Goal: Transaction & Acquisition: Purchase product/service

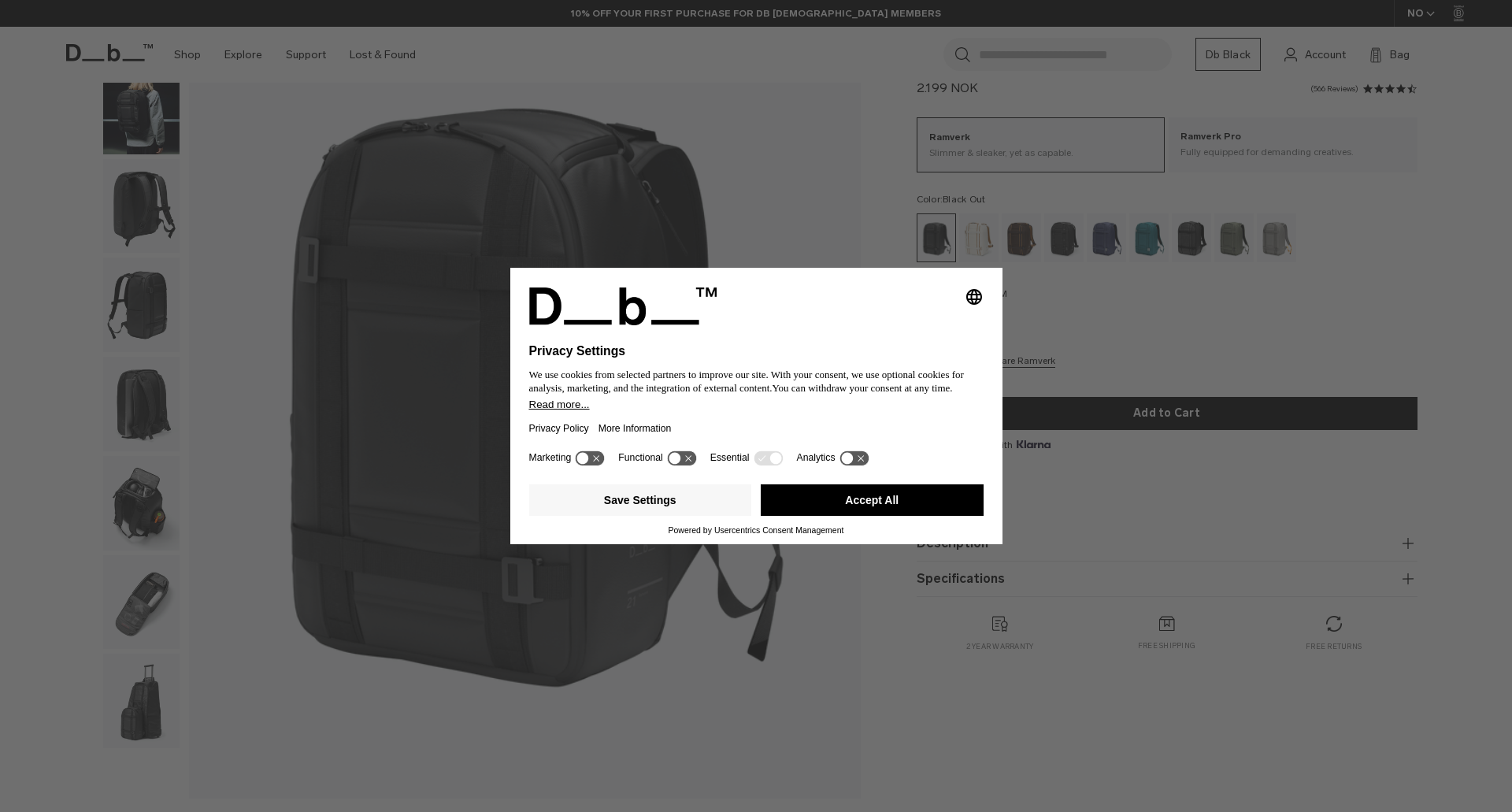
click at [152, 592] on div "Selecting an option will immediately change the language Privacy Settings We us…" at bounding box center [756, 406] width 1512 height 812
click at [891, 493] on button "Accept All" at bounding box center [872, 500] width 223 height 31
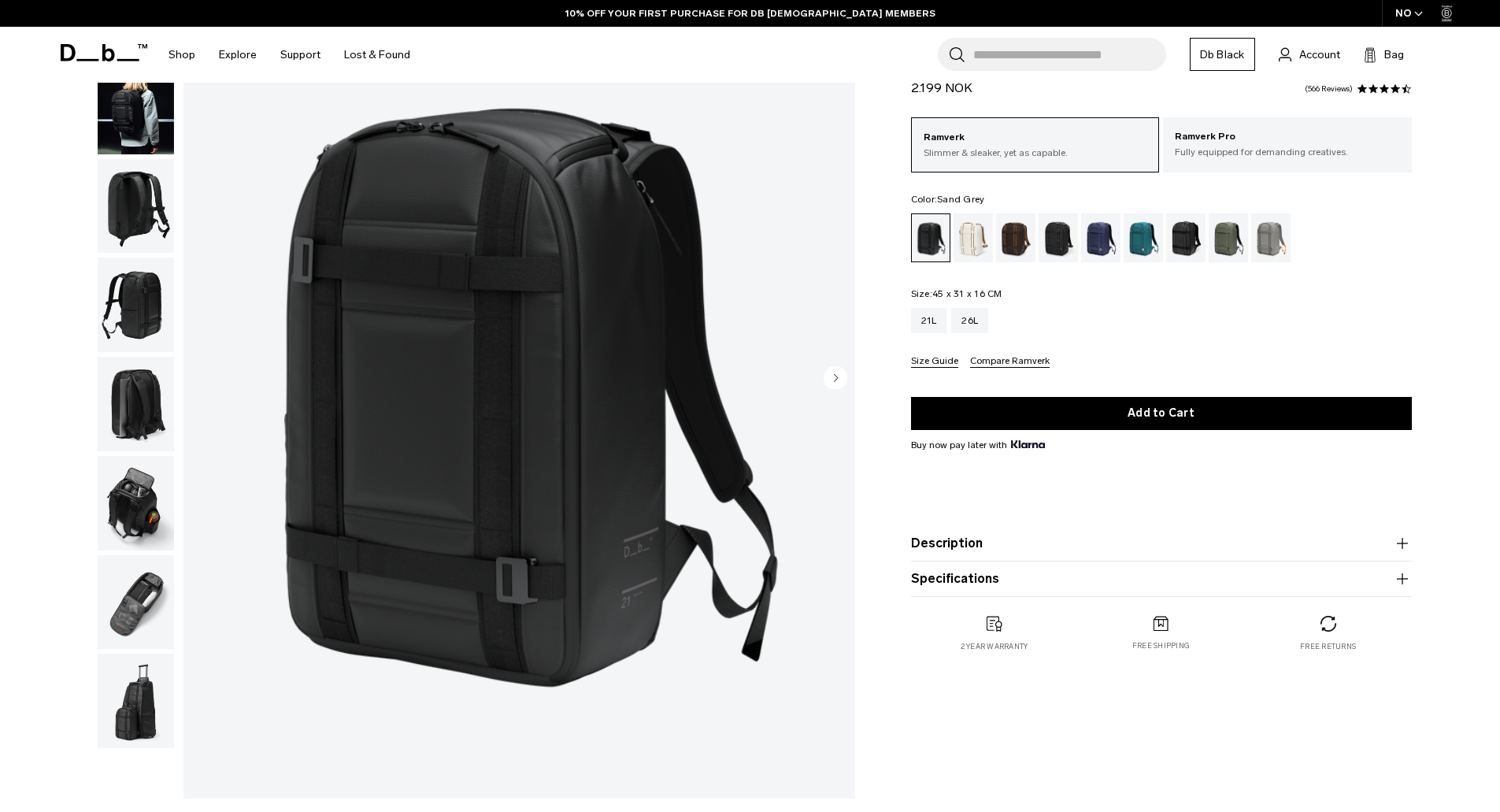
click at [1273, 242] on div "Sand Grey" at bounding box center [1271, 237] width 40 height 49
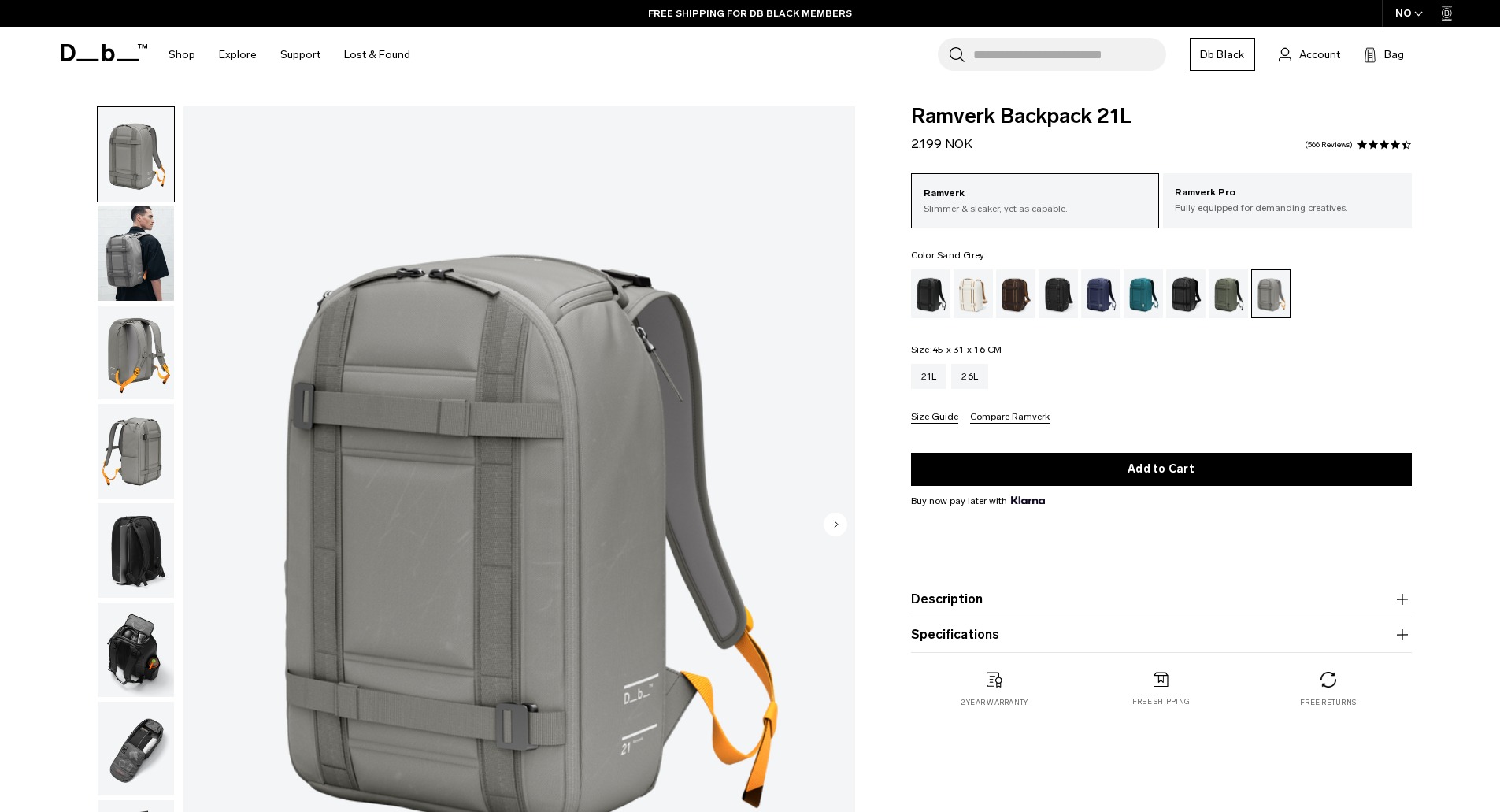
click at [134, 255] on img "button" at bounding box center [135, 254] width 76 height 94
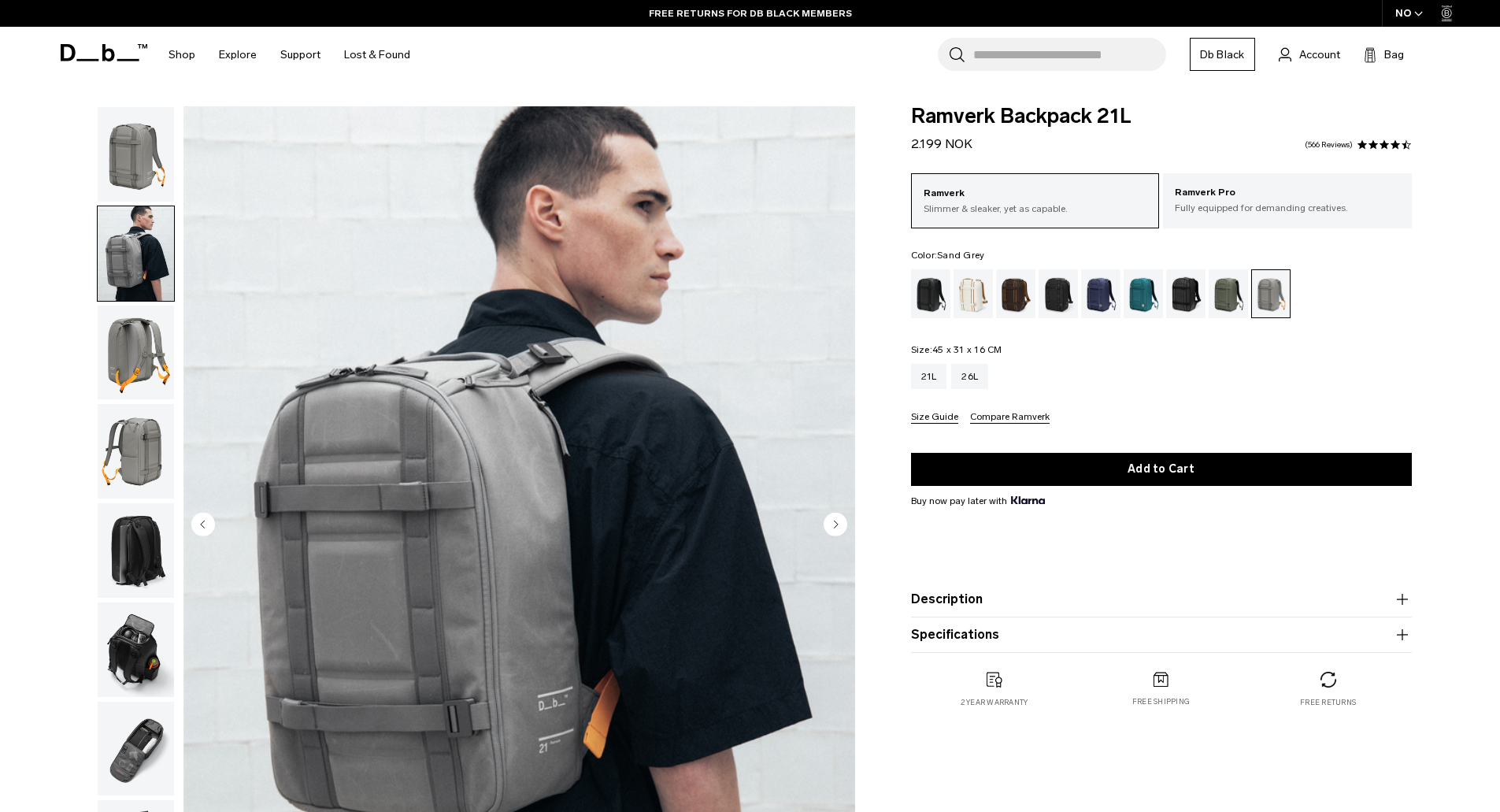
click at [140, 354] on img "button" at bounding box center [135, 352] width 76 height 94
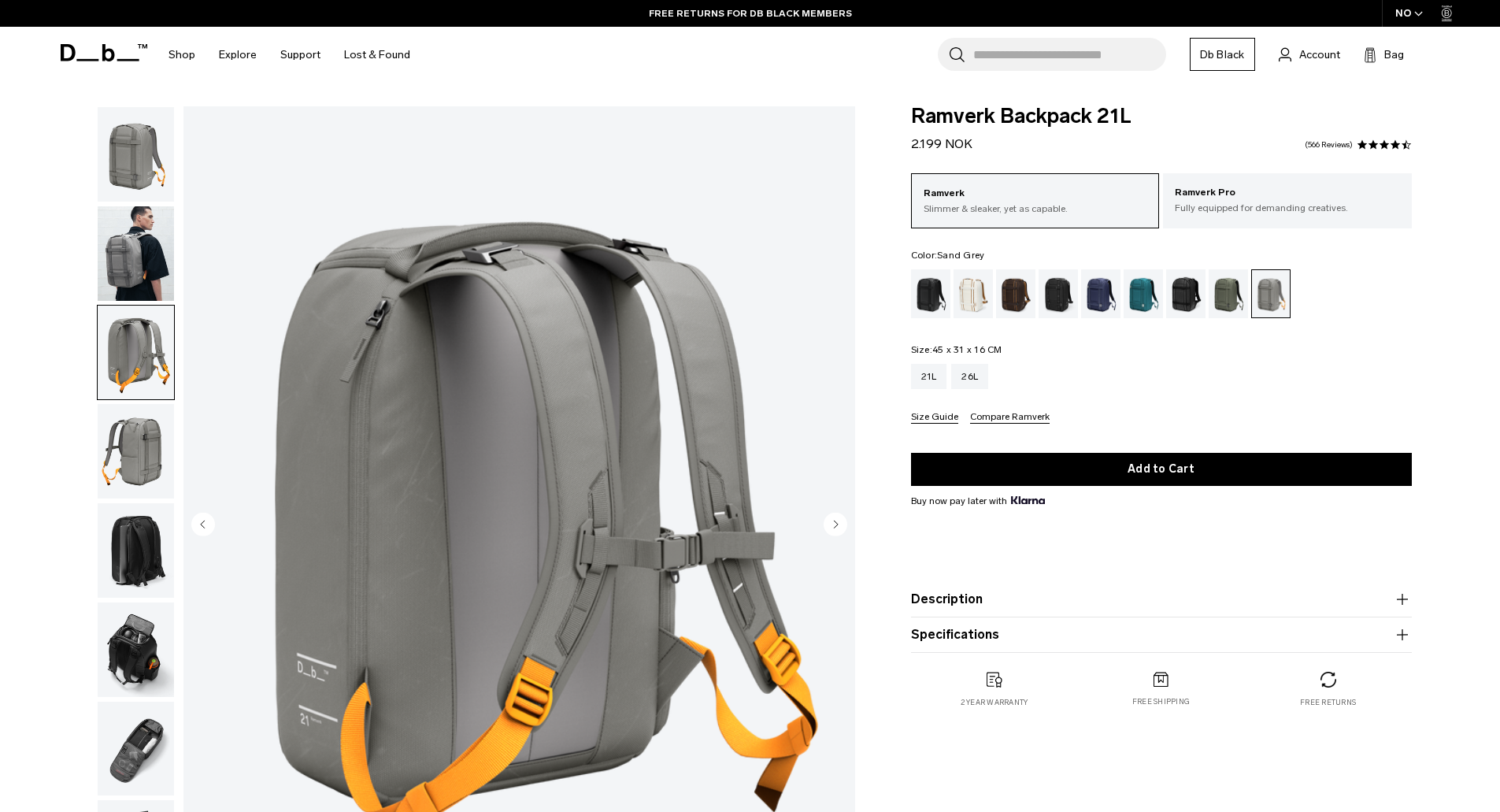
click at [710, 58] on div "Search for Bags, Luggage... Search Close Trending Products All Products Hugger …" at bounding box center [934, 54] width 1024 height 56
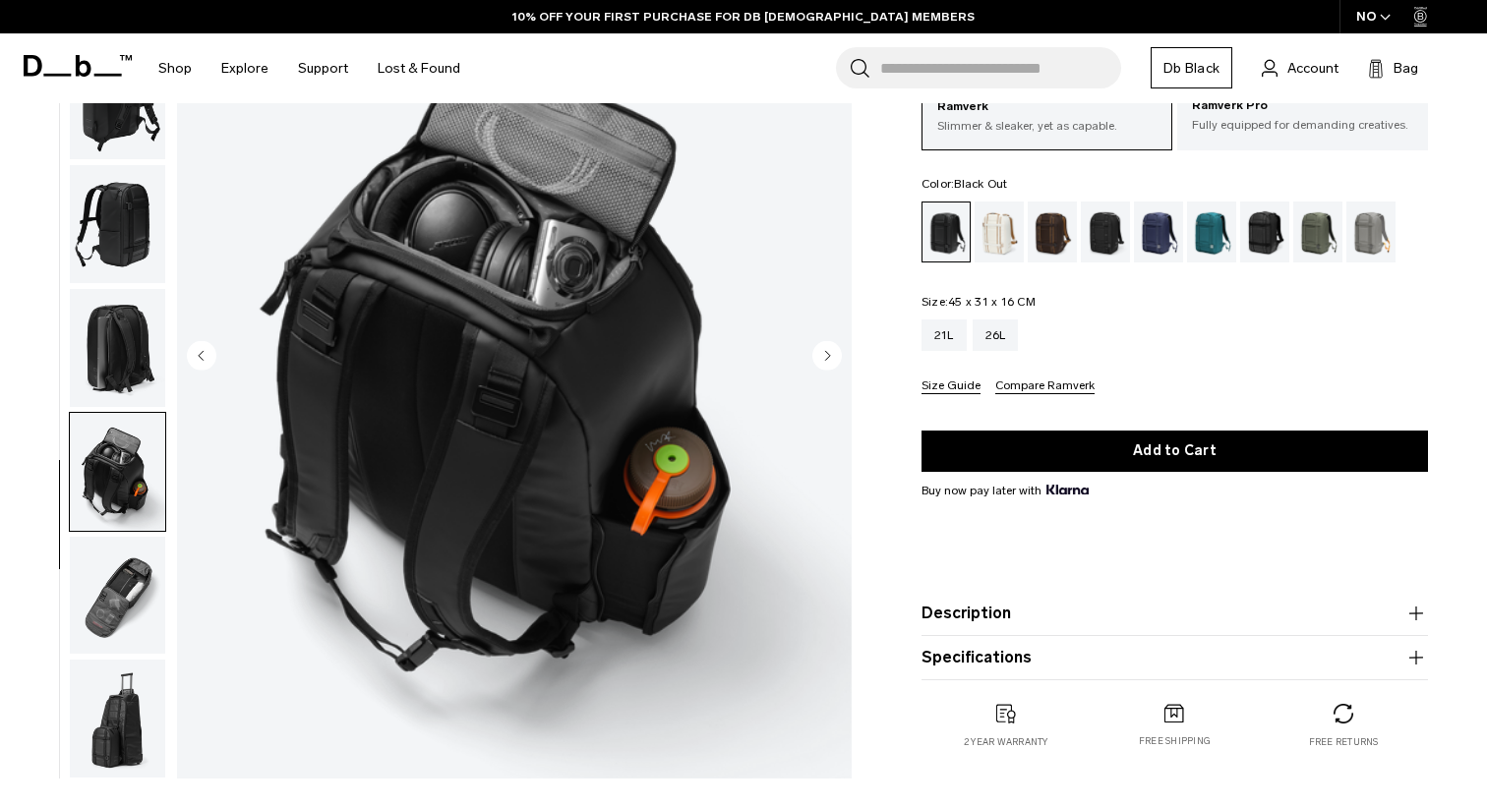
click at [140, 591] on img "button" at bounding box center [117, 596] width 95 height 118
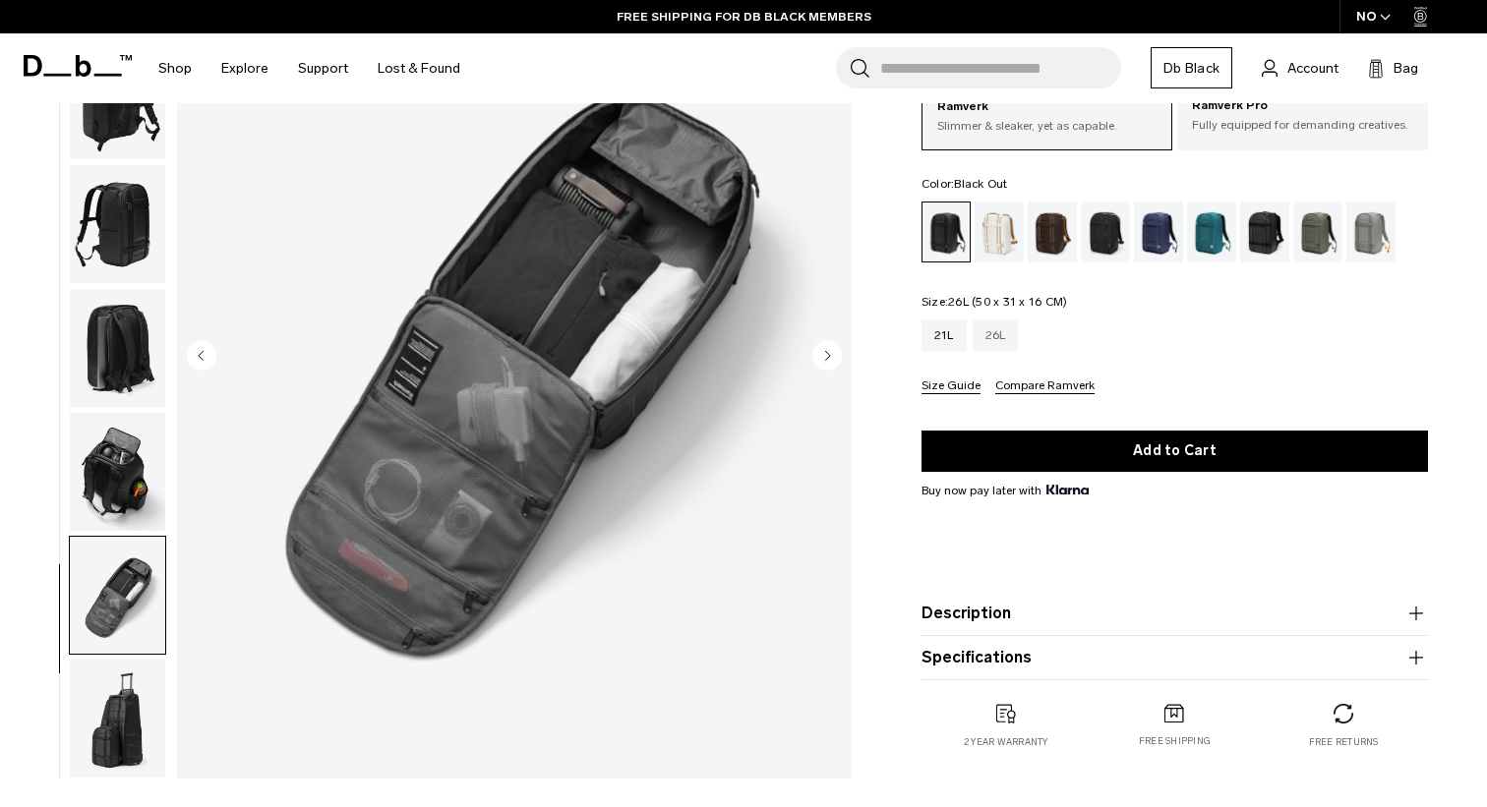
click at [1005, 329] on div "26L" at bounding box center [995, 335] width 46 height 31
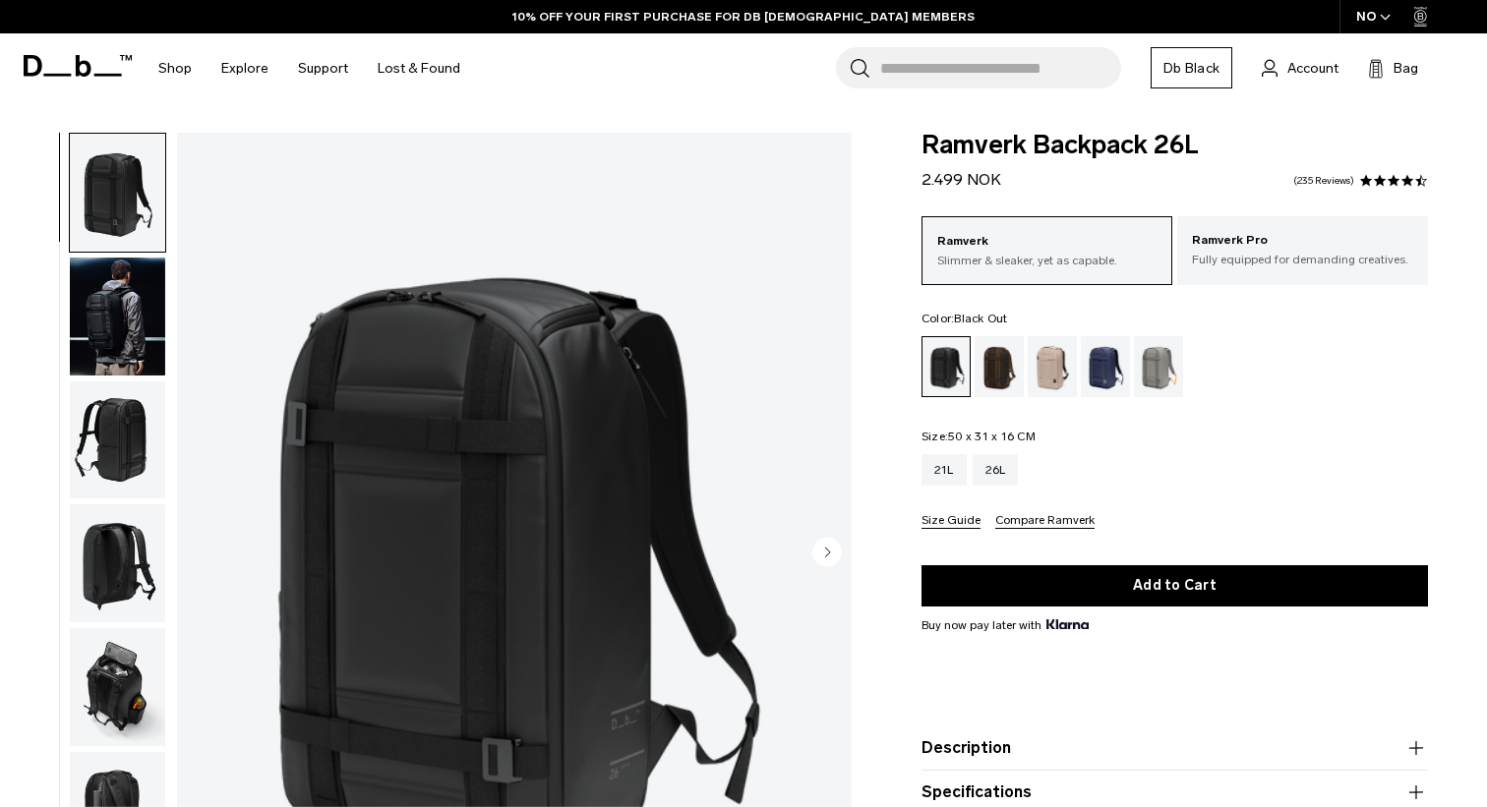
scroll to position [98, 0]
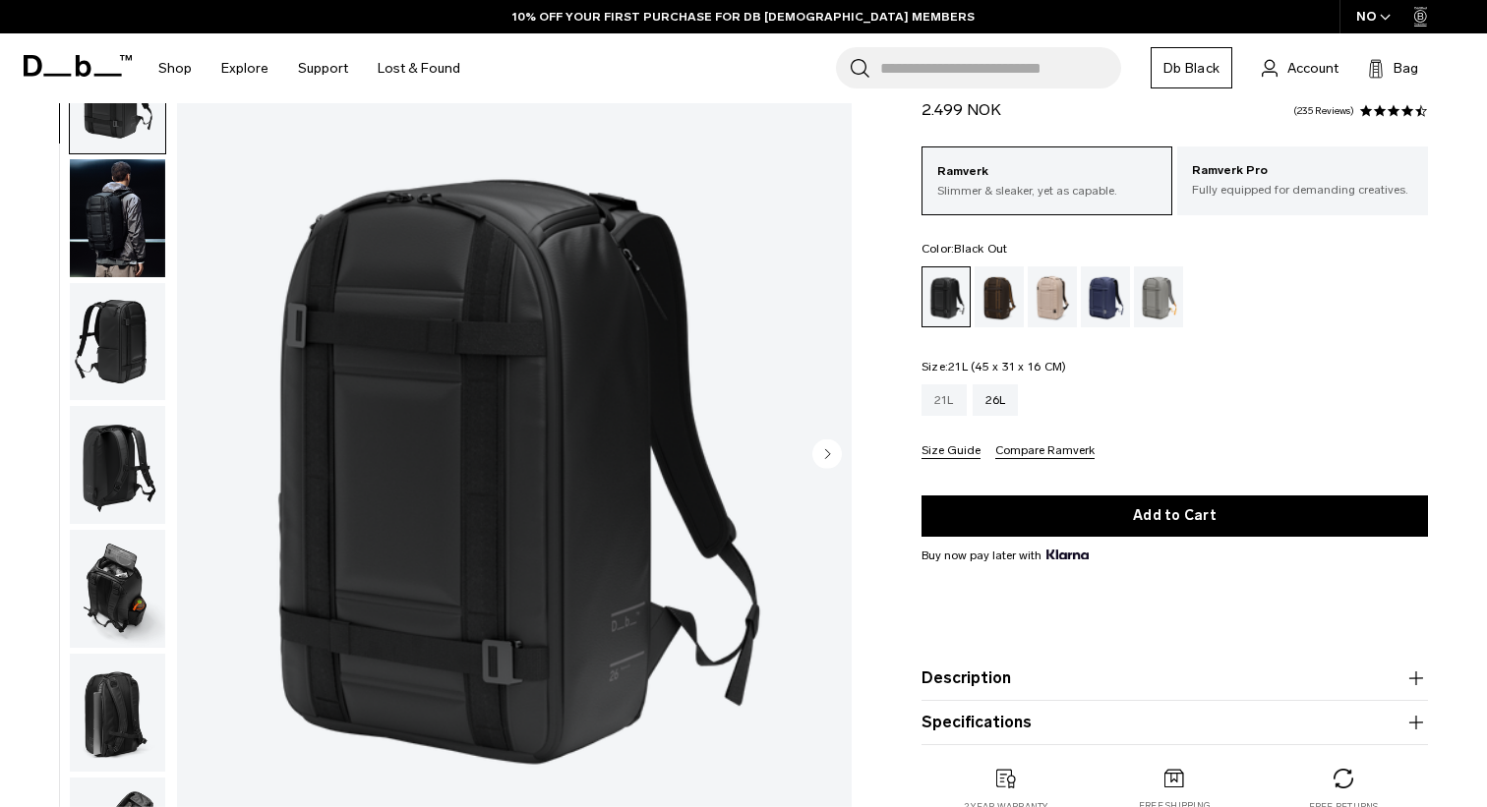
click at [942, 402] on div "21L" at bounding box center [943, 399] width 45 height 31
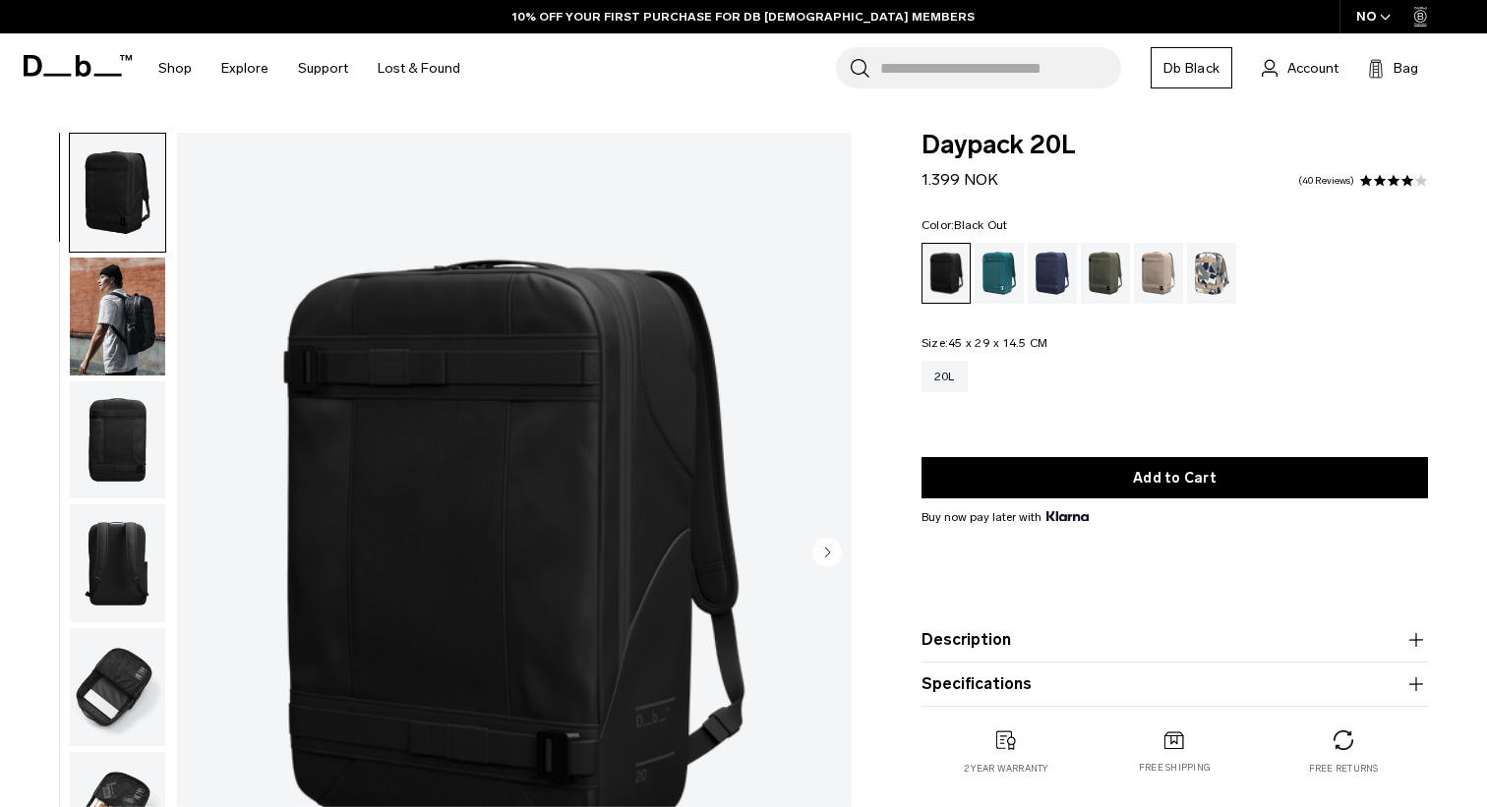
click at [144, 675] on img "button" at bounding box center [117, 687] width 95 height 118
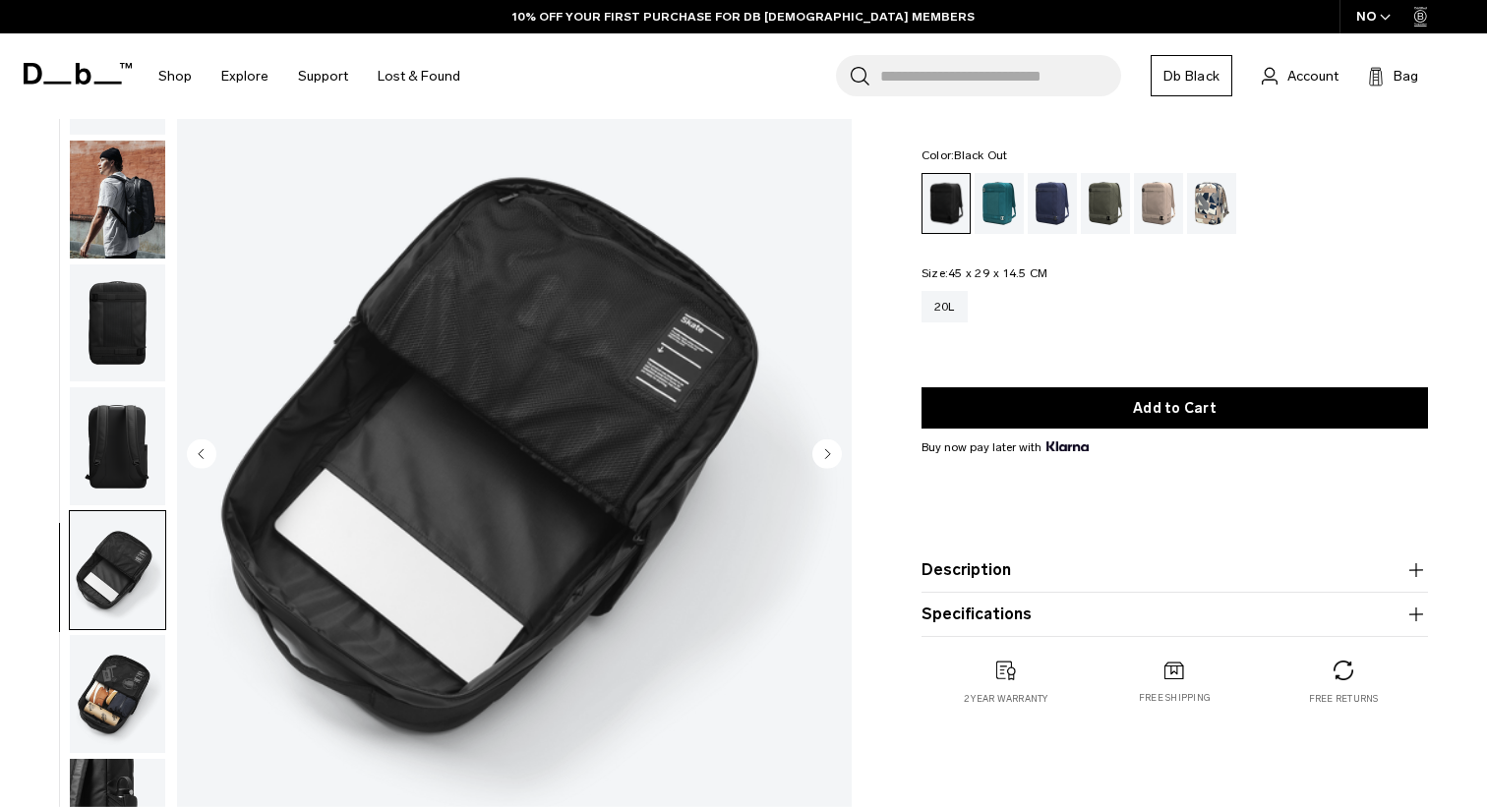
scroll to position [197, 0]
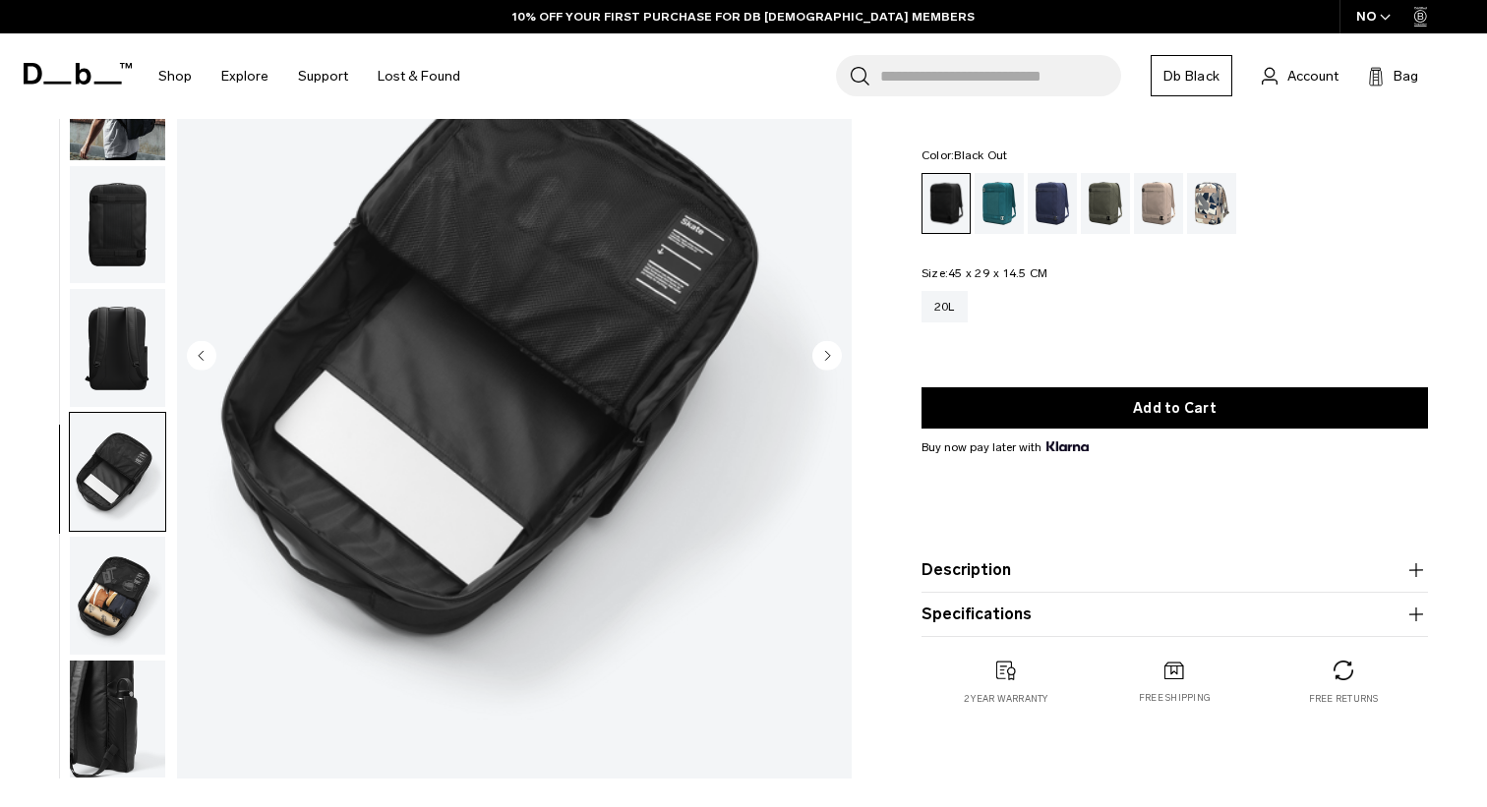
click at [98, 618] on img "button" at bounding box center [117, 596] width 95 height 118
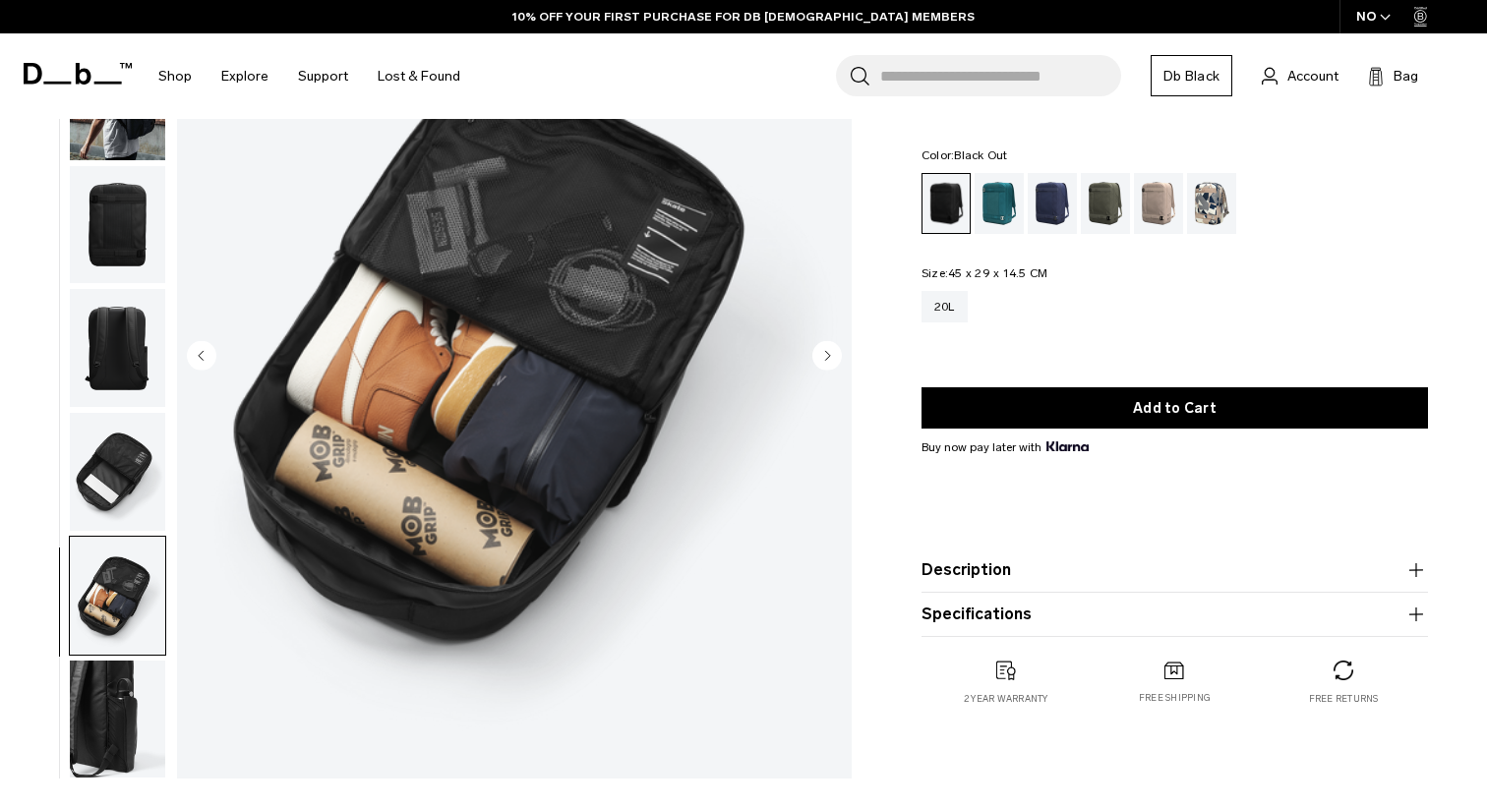
scroll to position [295, 0]
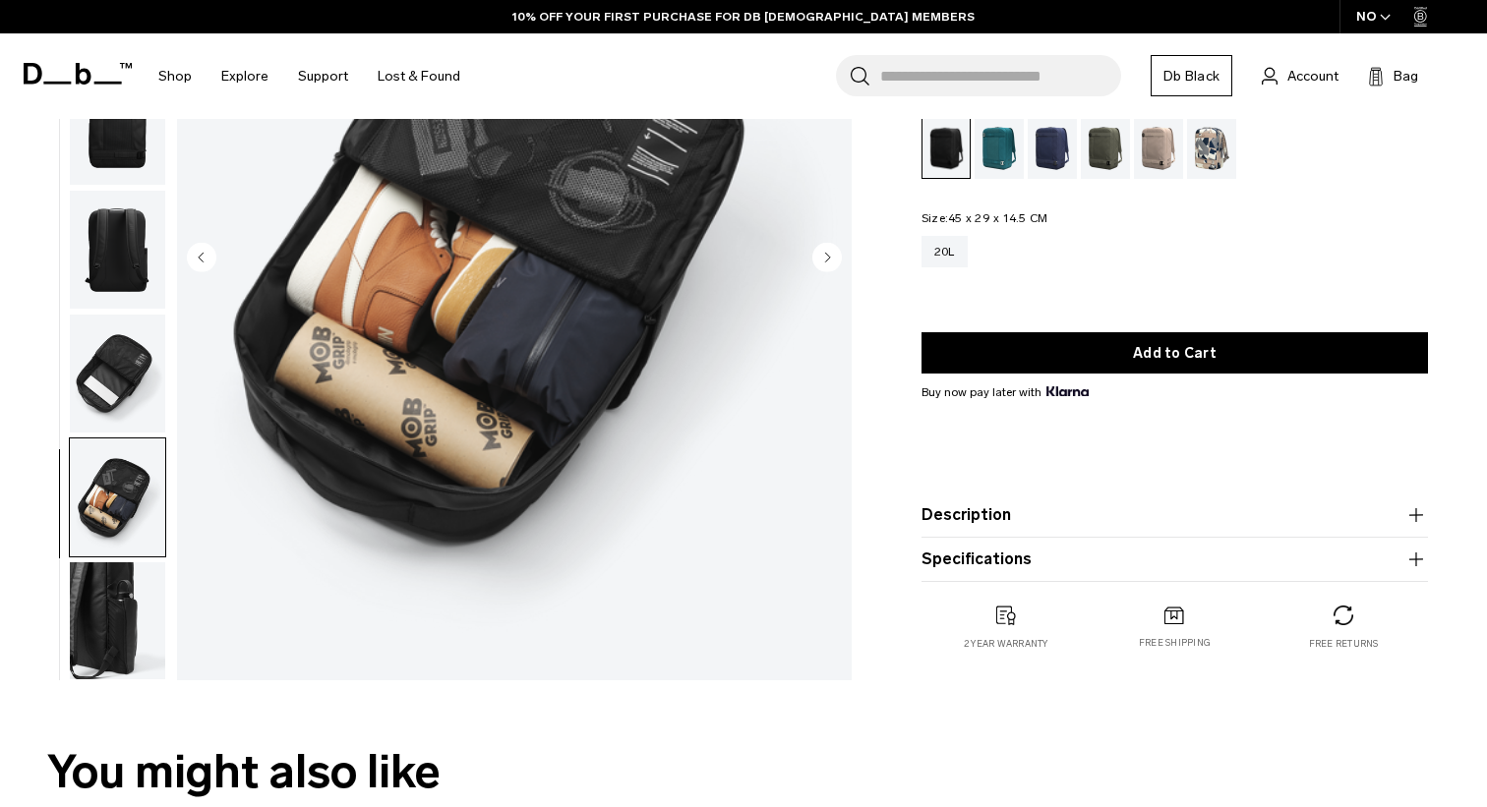
click at [127, 614] on img "button" at bounding box center [117, 621] width 95 height 118
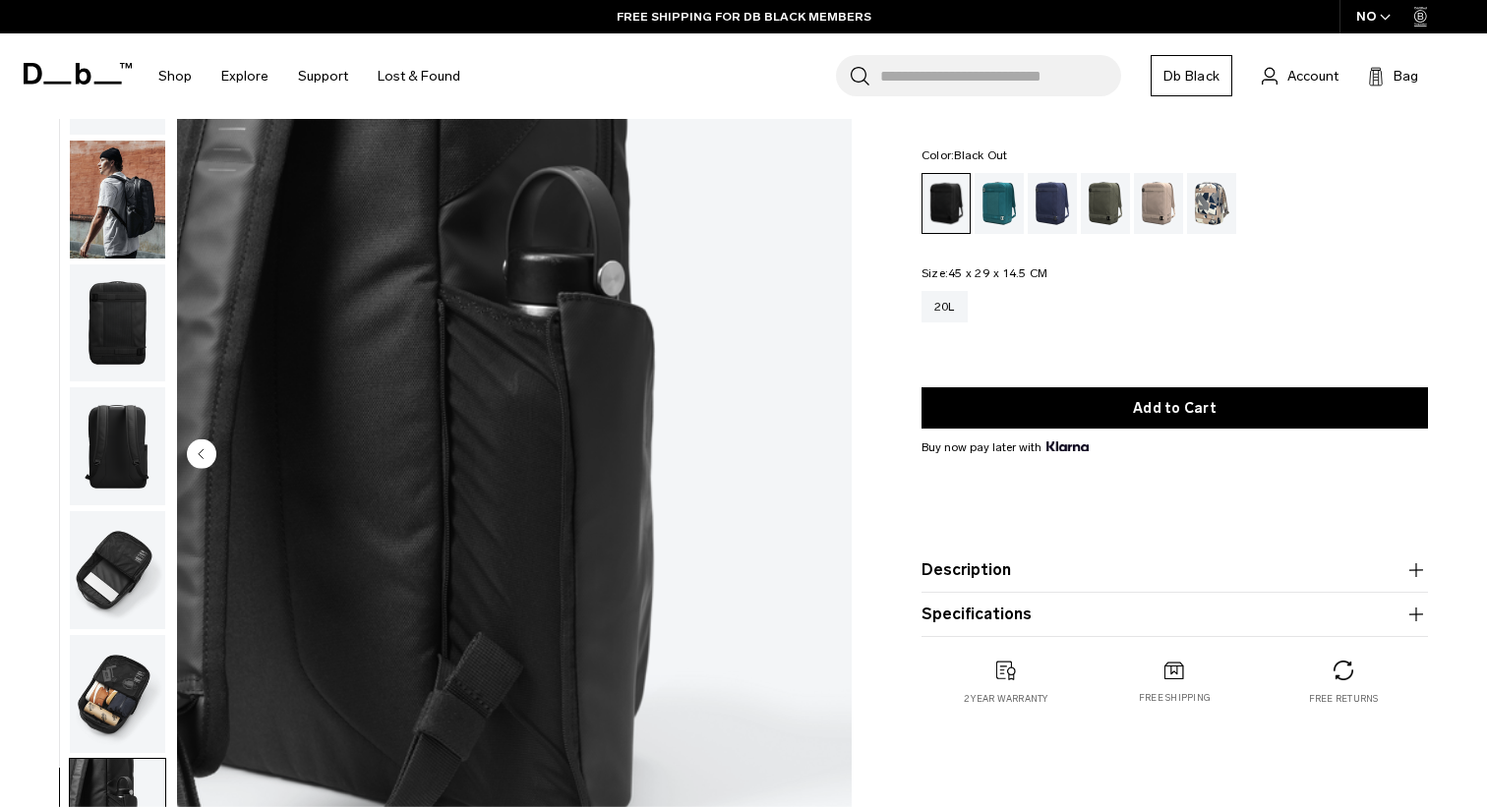
scroll to position [0, 0]
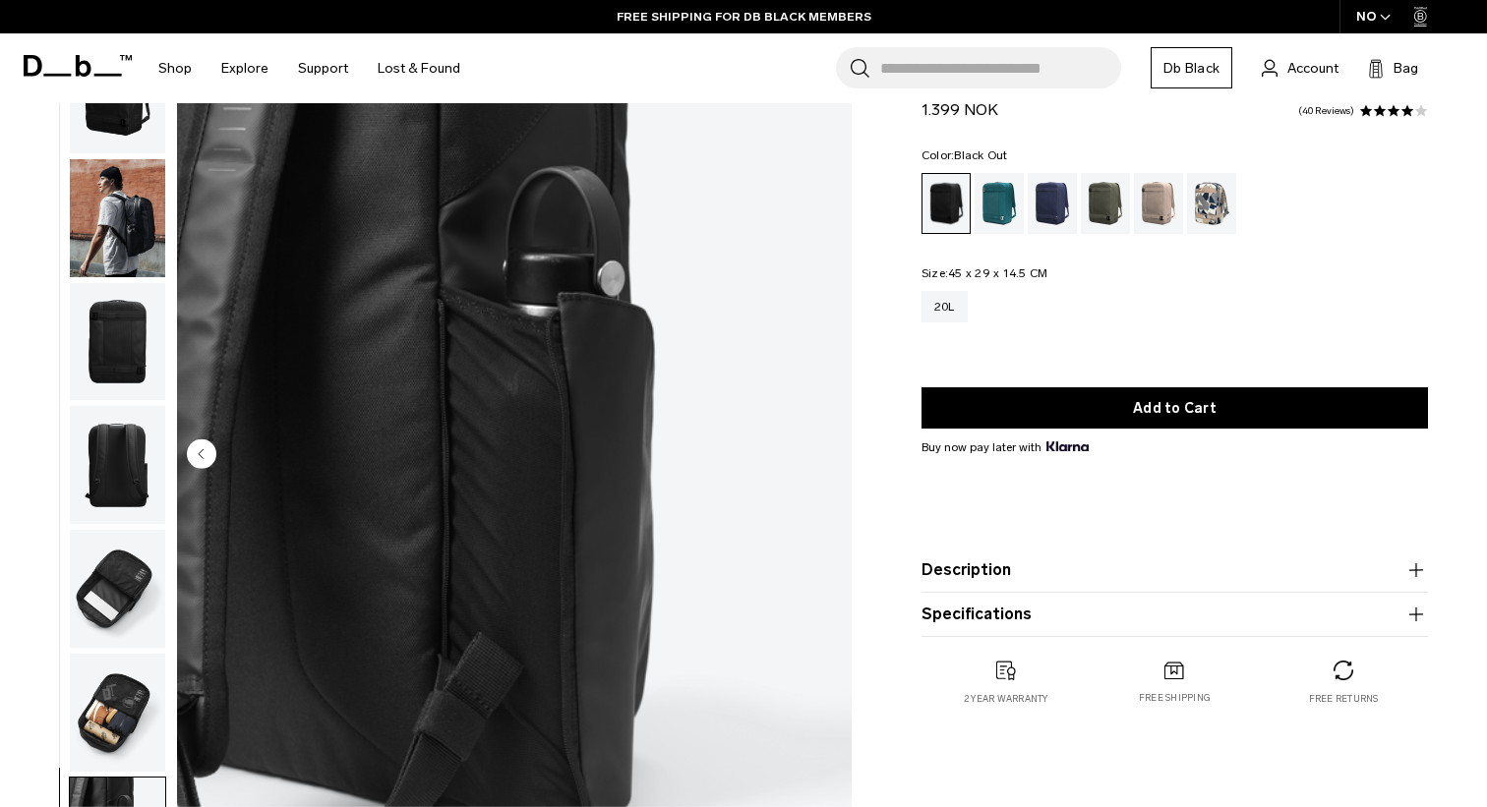
click at [117, 346] on img "button" at bounding box center [117, 342] width 95 height 118
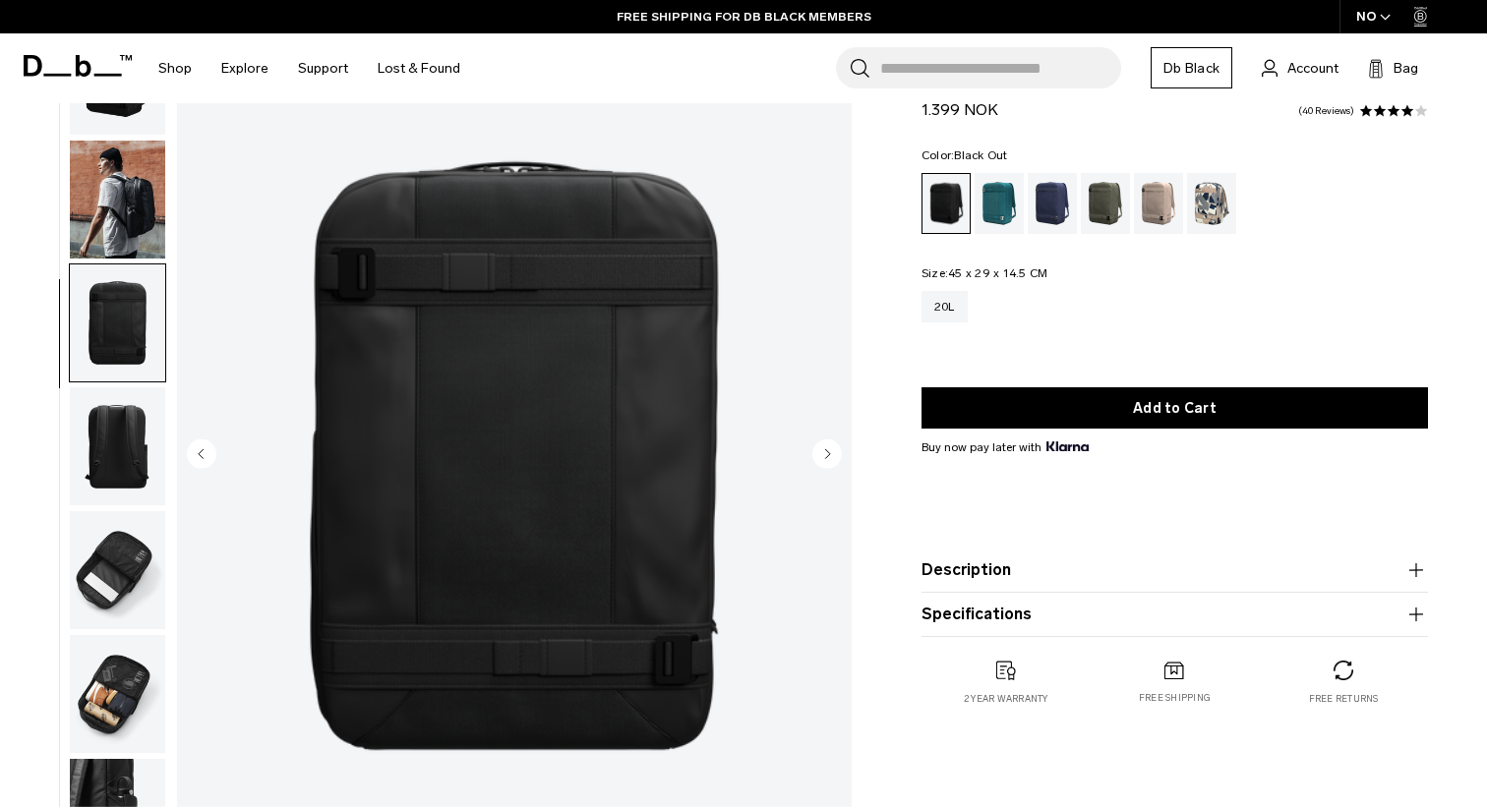
click at [126, 232] on img "button" at bounding box center [117, 200] width 95 height 118
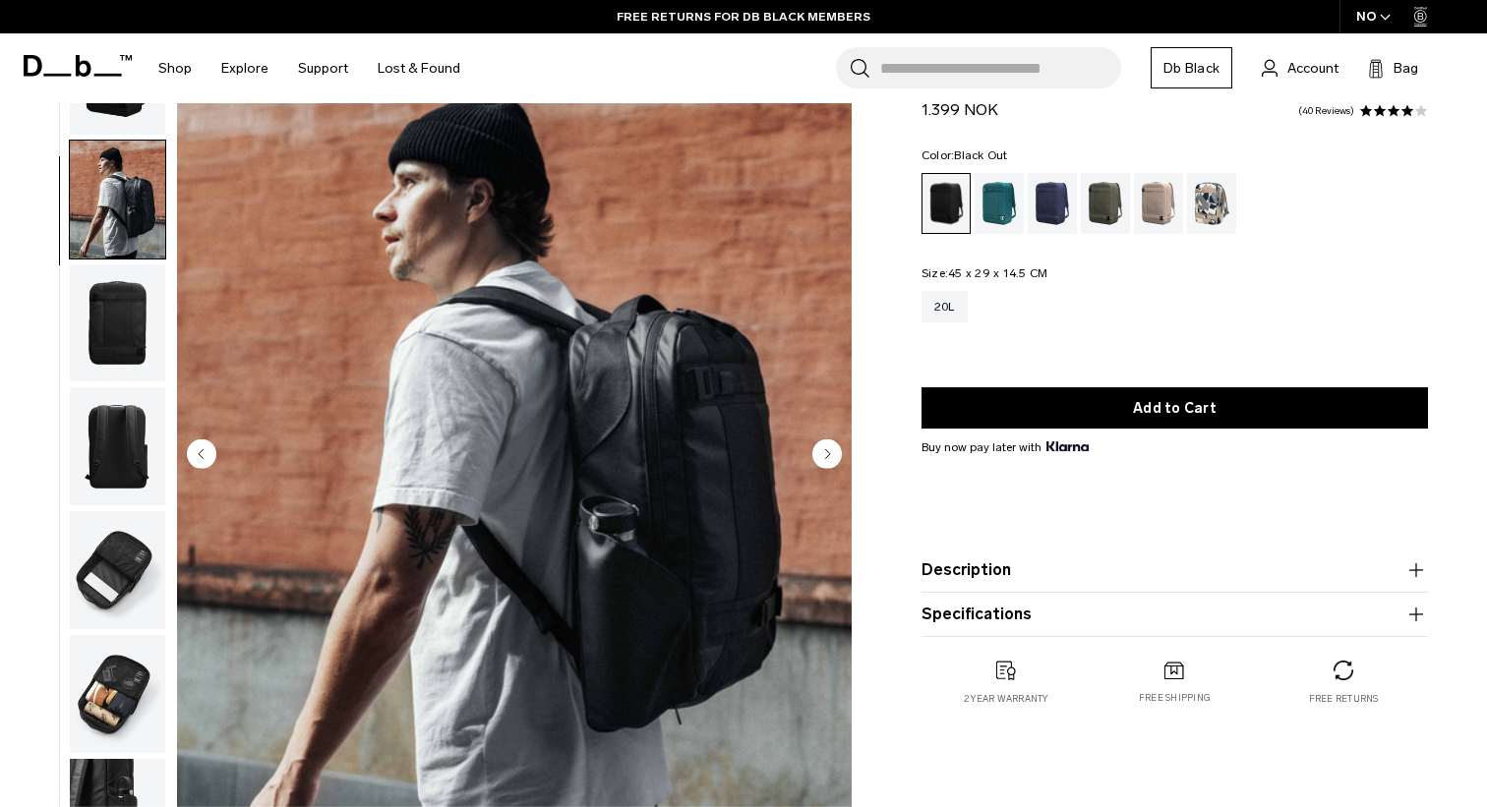
click at [835, 451] on circle "Next slide" at bounding box center [826, 452] width 29 height 29
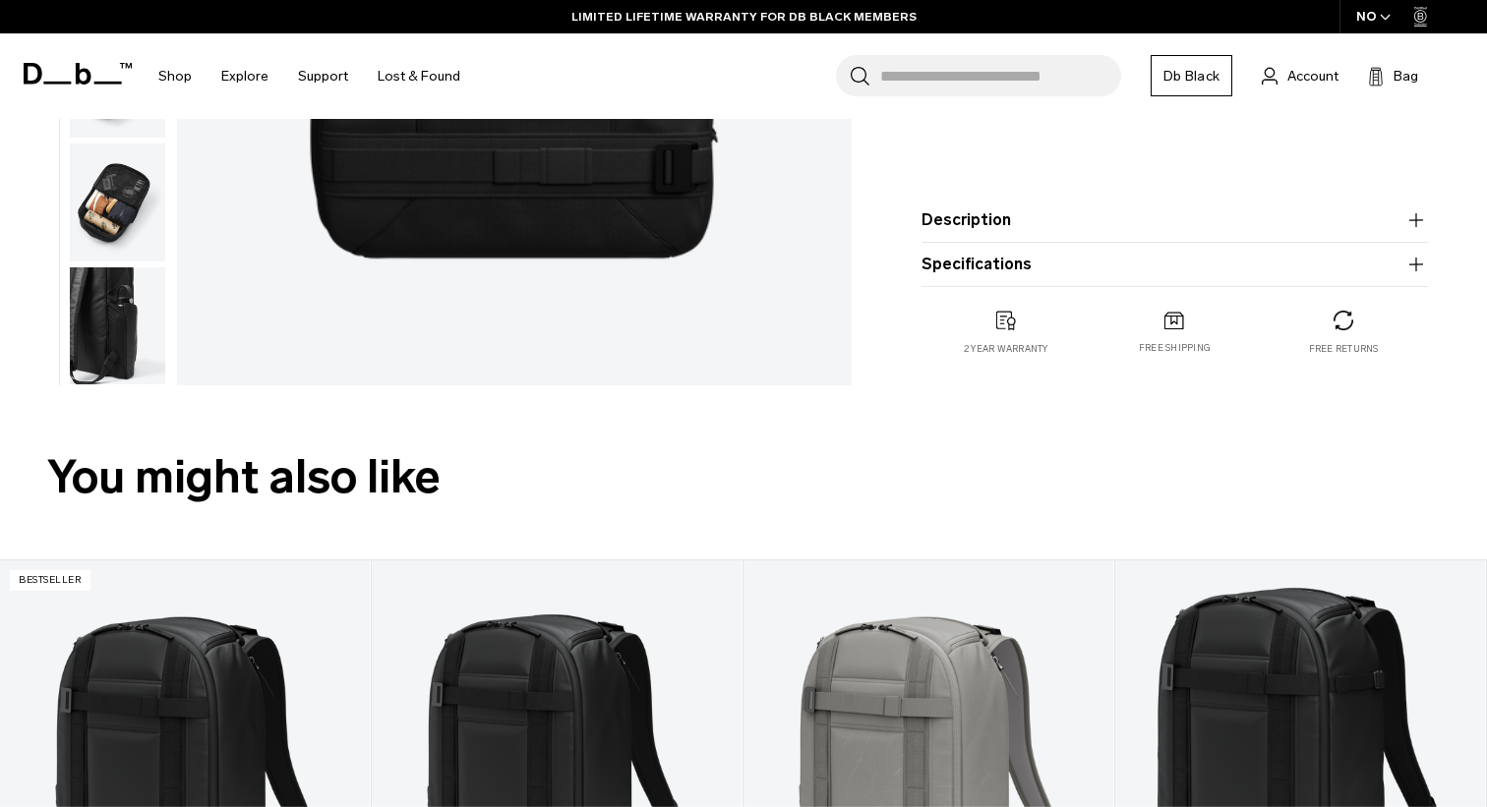
scroll to position [0, 0]
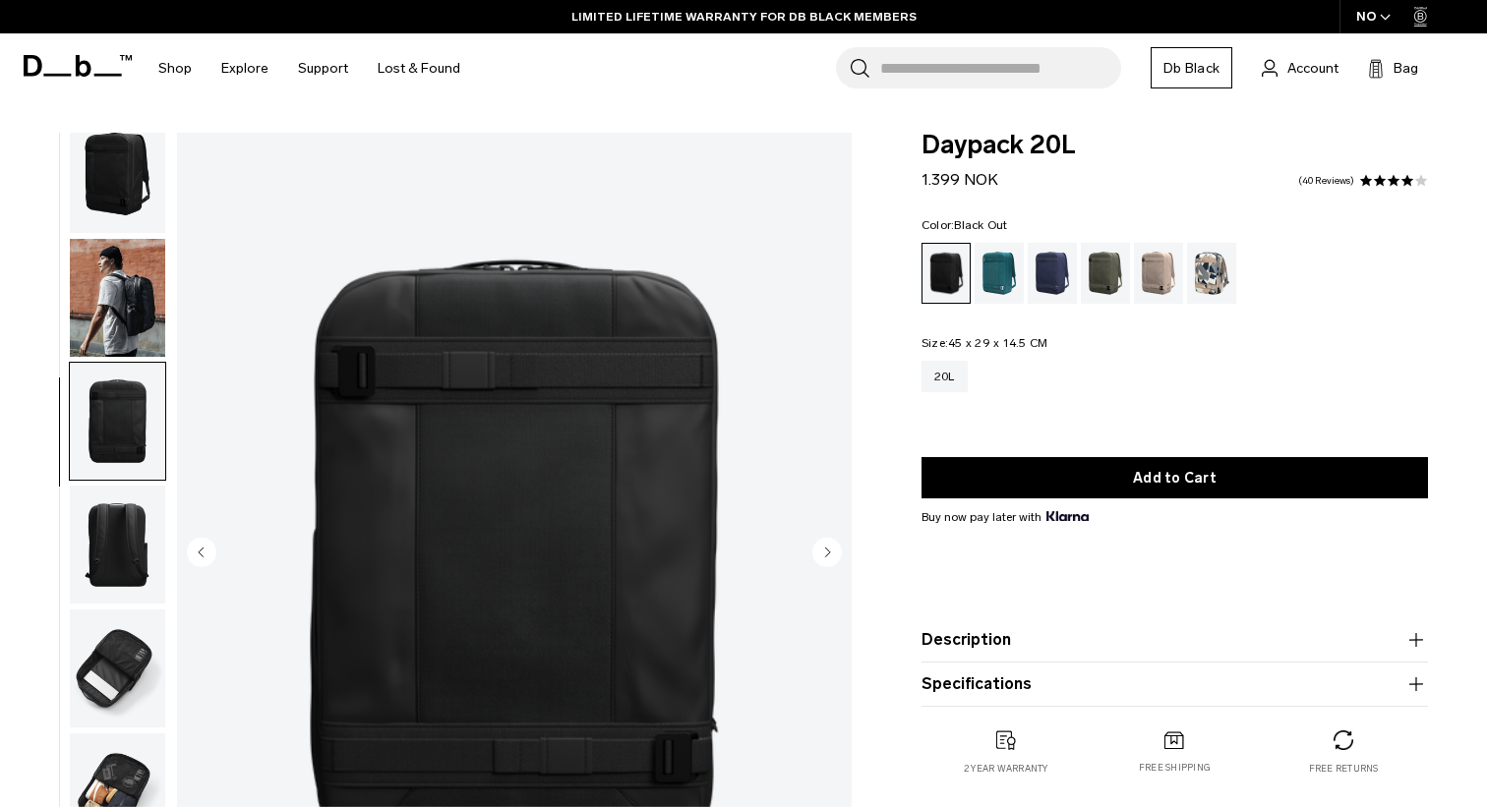
click at [939, 80] on input "Search for Bags, Luggage..." at bounding box center [1000, 67] width 241 height 41
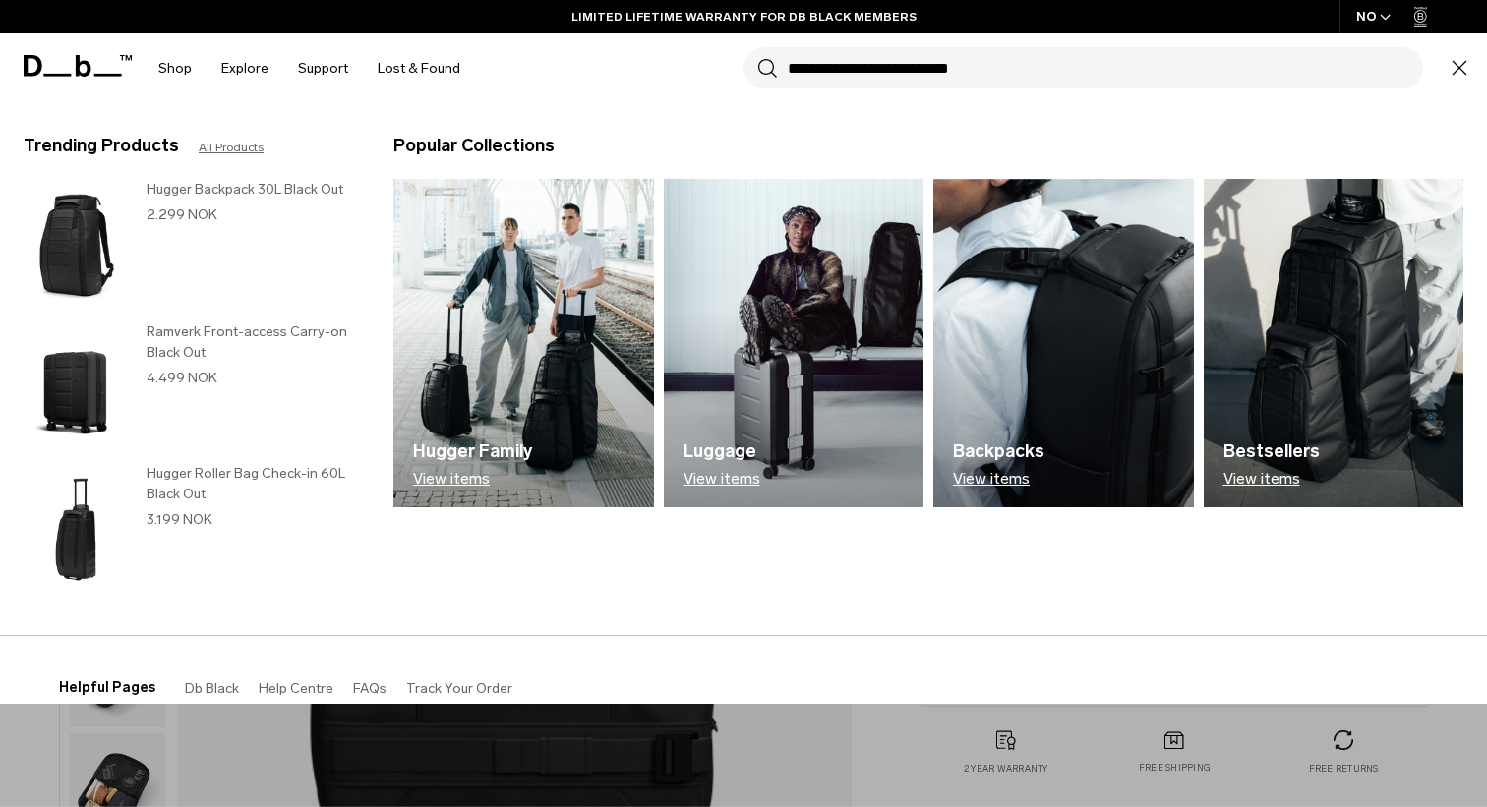
click at [917, 74] on input "Search for Bags, Luggage..." at bounding box center [1104, 67] width 635 height 41
type input "*********"
click at [757, 57] on button "Search" at bounding box center [767, 68] width 21 height 22
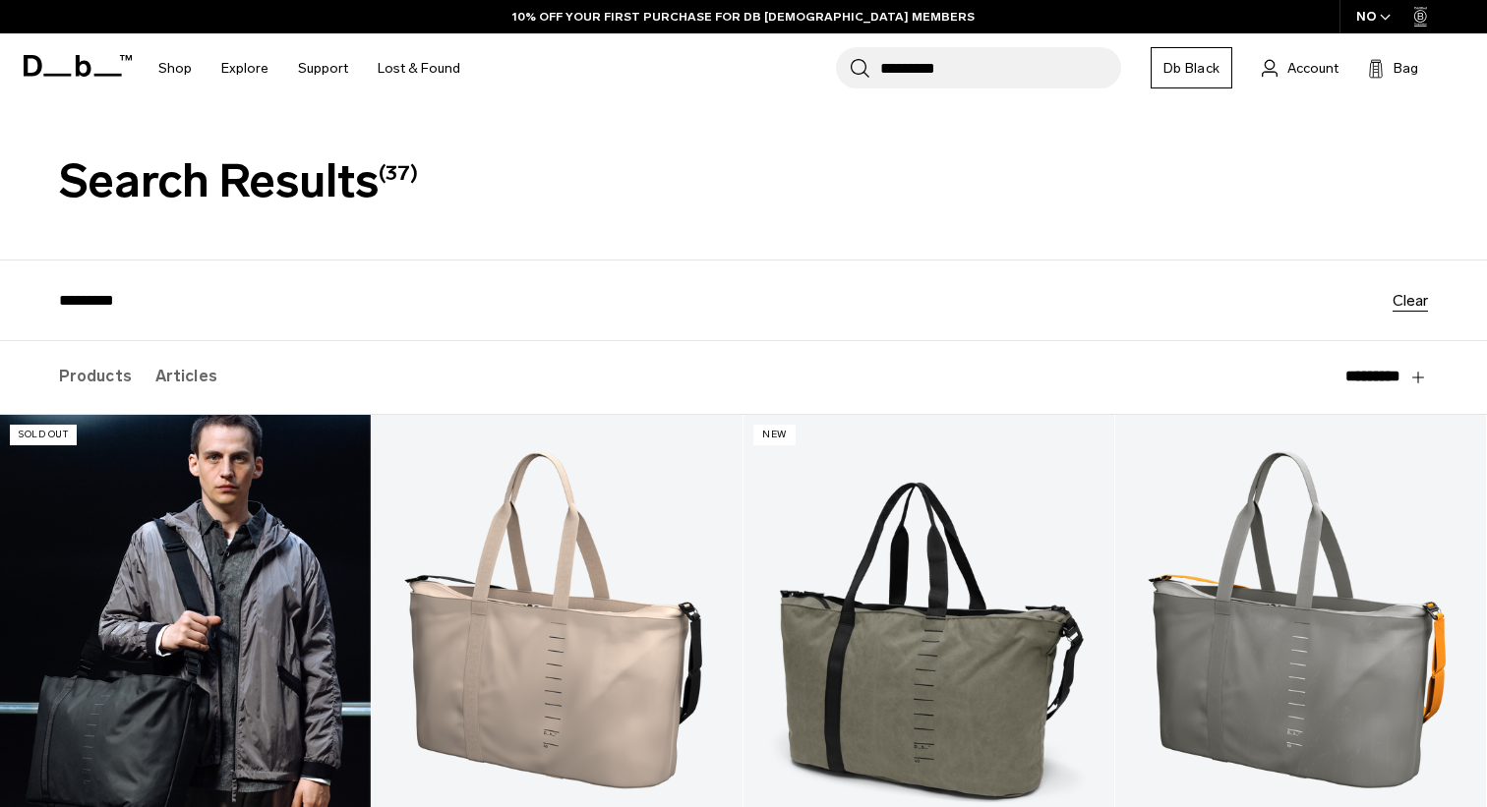
scroll to position [197, 0]
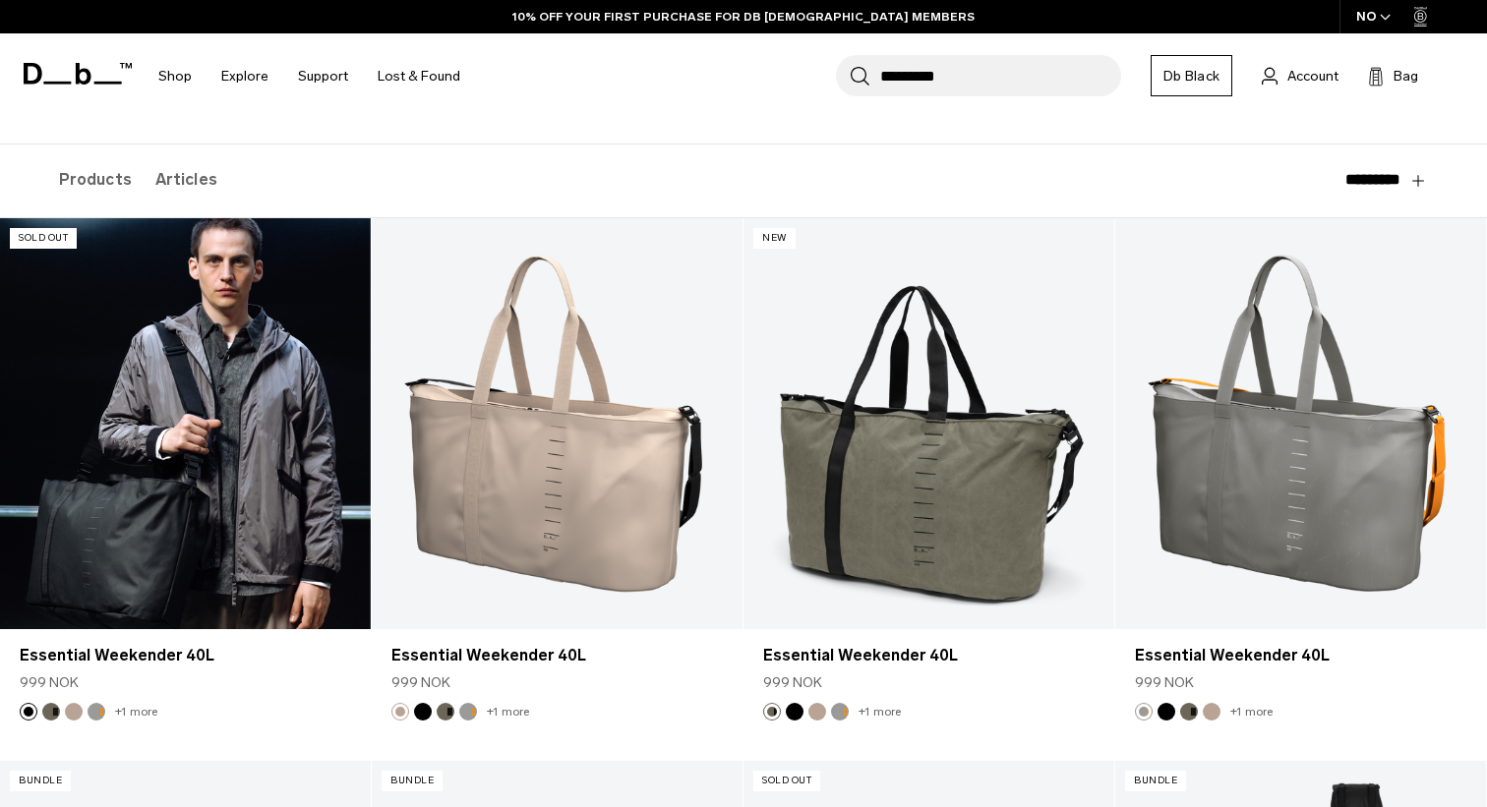
click at [294, 481] on link "Essential Weekender 40L" at bounding box center [185, 424] width 371 height 412
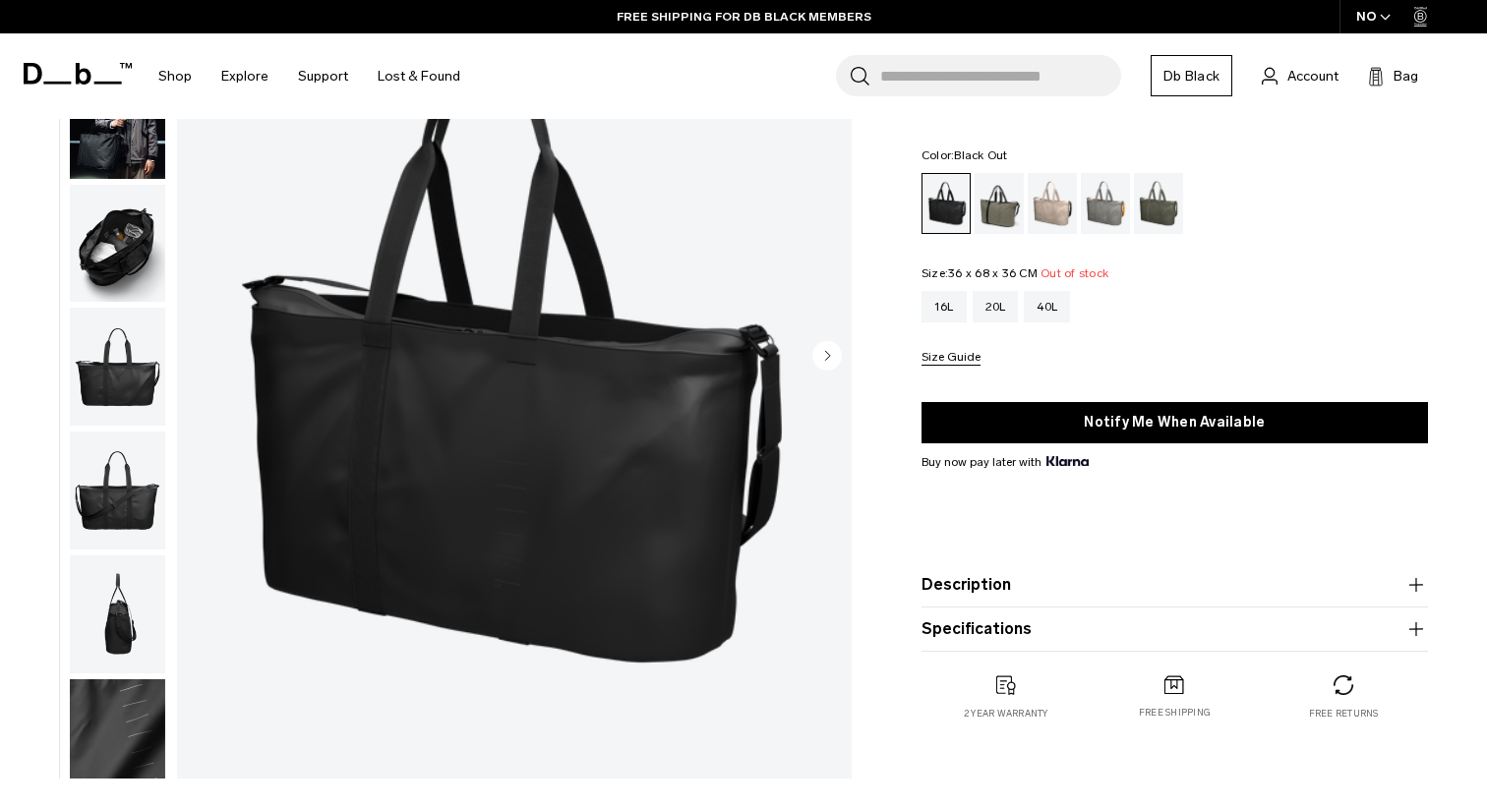
click at [831, 356] on circle "Next slide" at bounding box center [826, 354] width 29 height 29
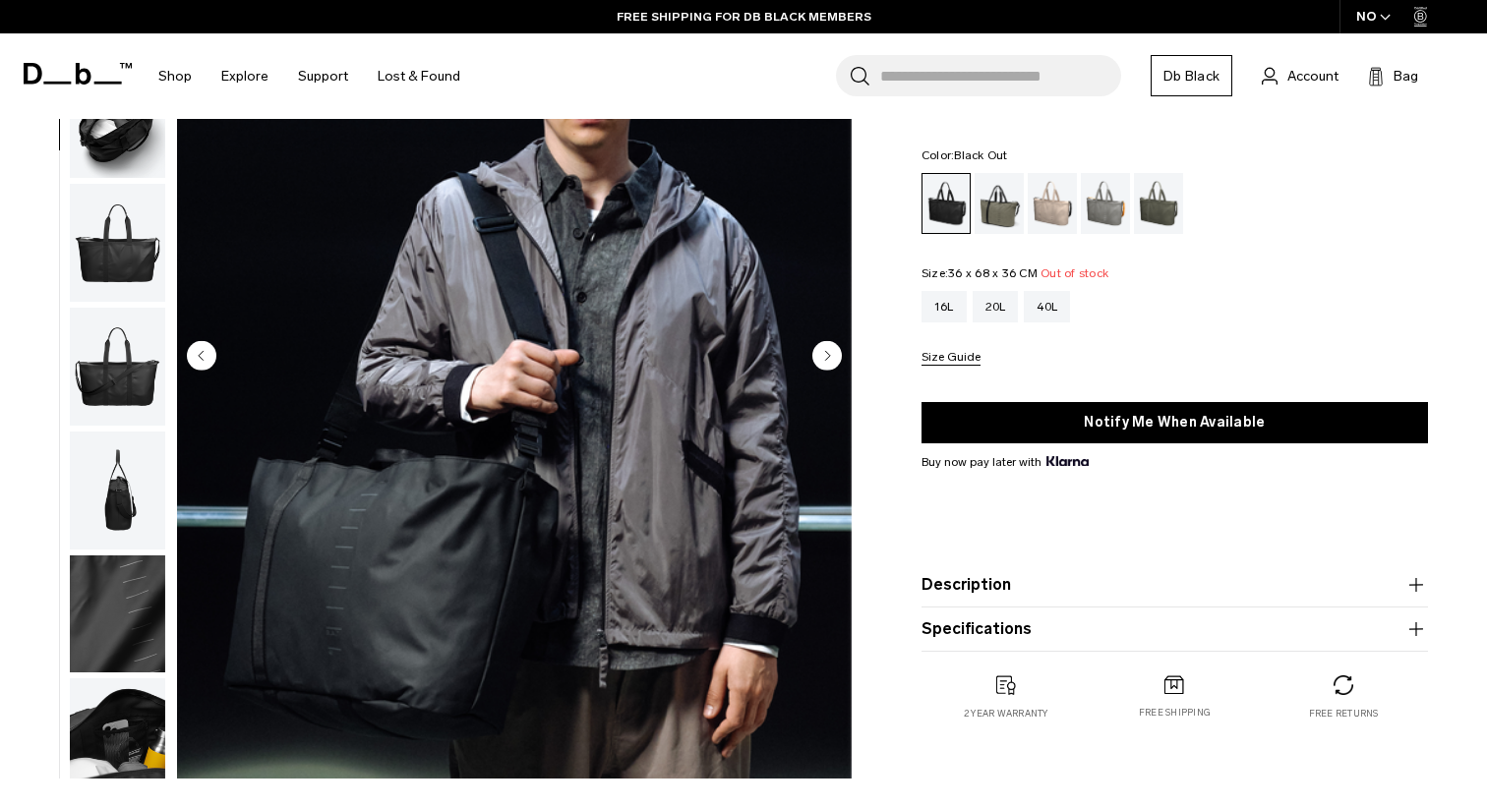
click at [831, 356] on circle "Next slide" at bounding box center [826, 354] width 29 height 29
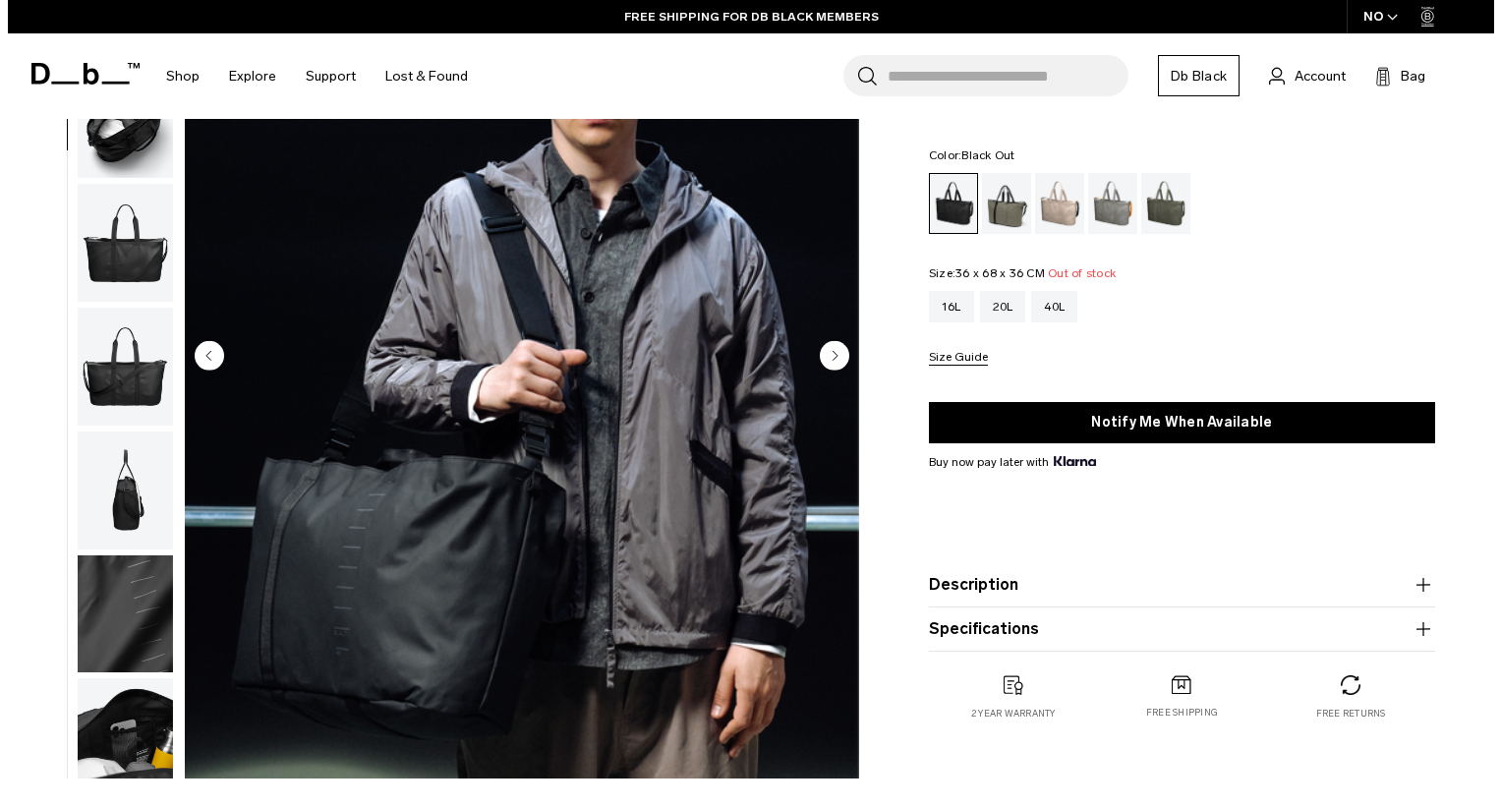
scroll to position [143, 0]
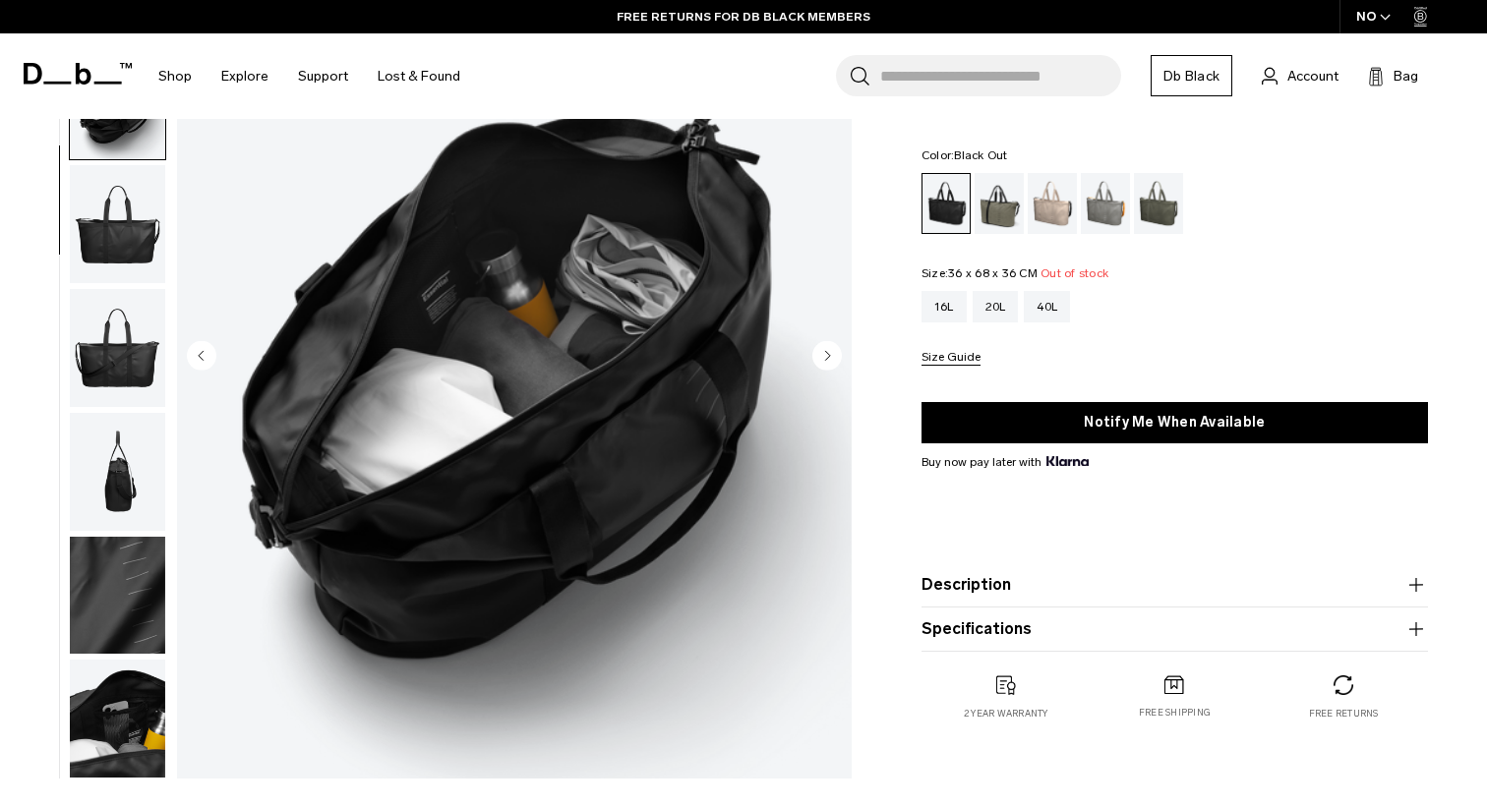
click at [831, 356] on circle "Next slide" at bounding box center [826, 354] width 29 height 29
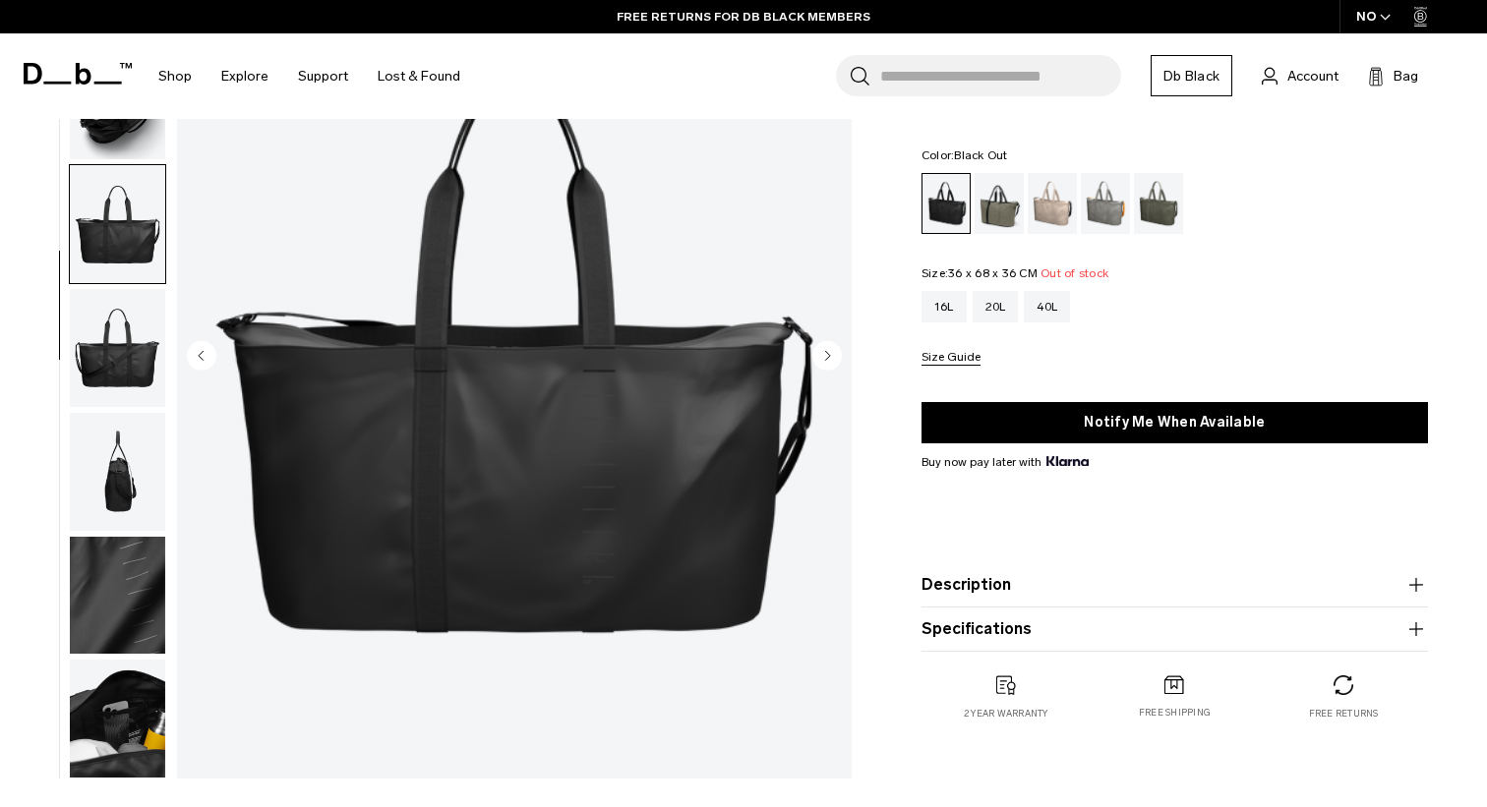
click at [831, 356] on circle "Next slide" at bounding box center [826, 354] width 29 height 29
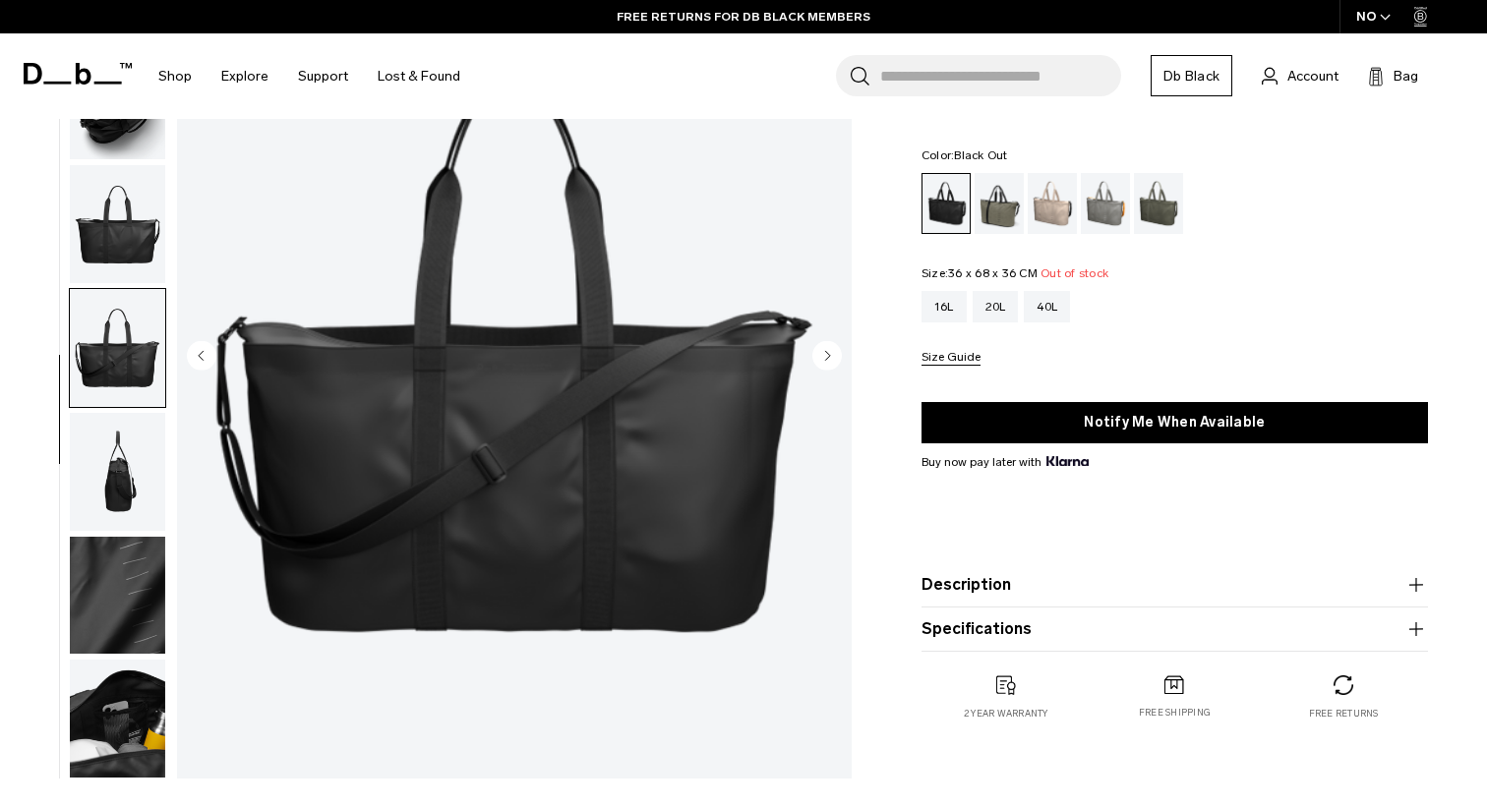
click at [831, 356] on circle "Next slide" at bounding box center [826, 354] width 29 height 29
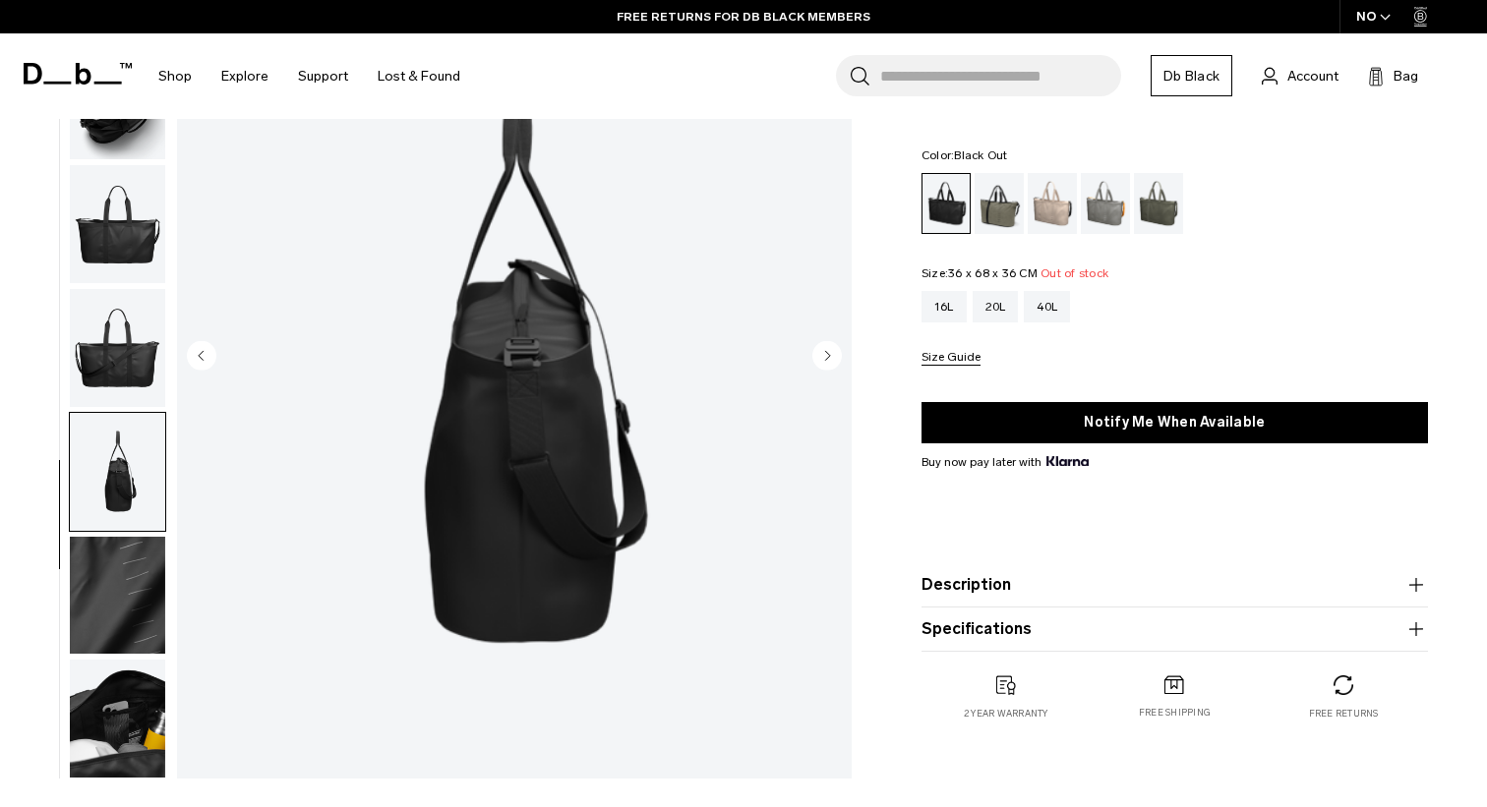
click at [831, 356] on circle "Next slide" at bounding box center [826, 354] width 29 height 29
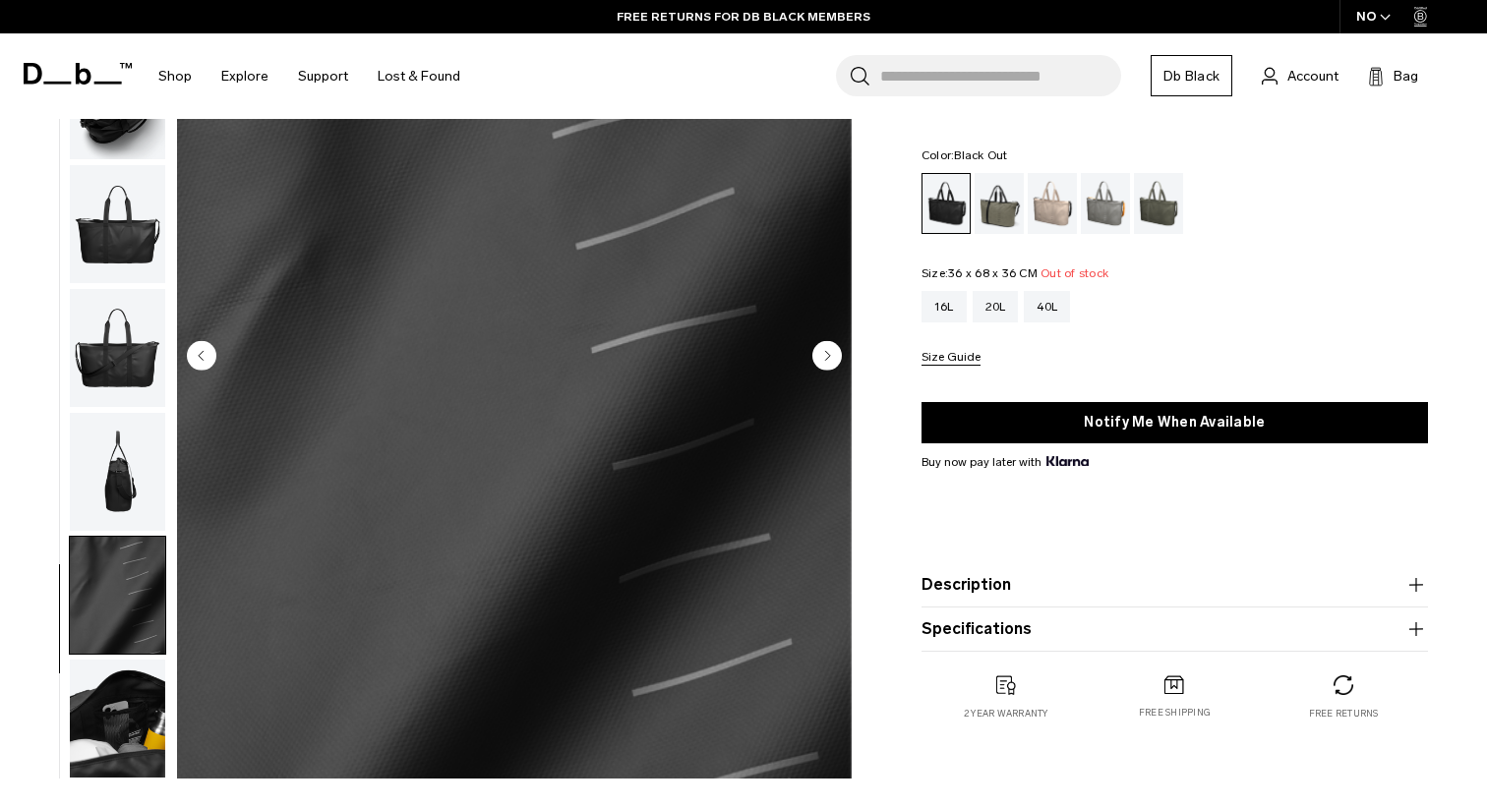
click at [831, 356] on circle "Next slide" at bounding box center [826, 354] width 29 height 29
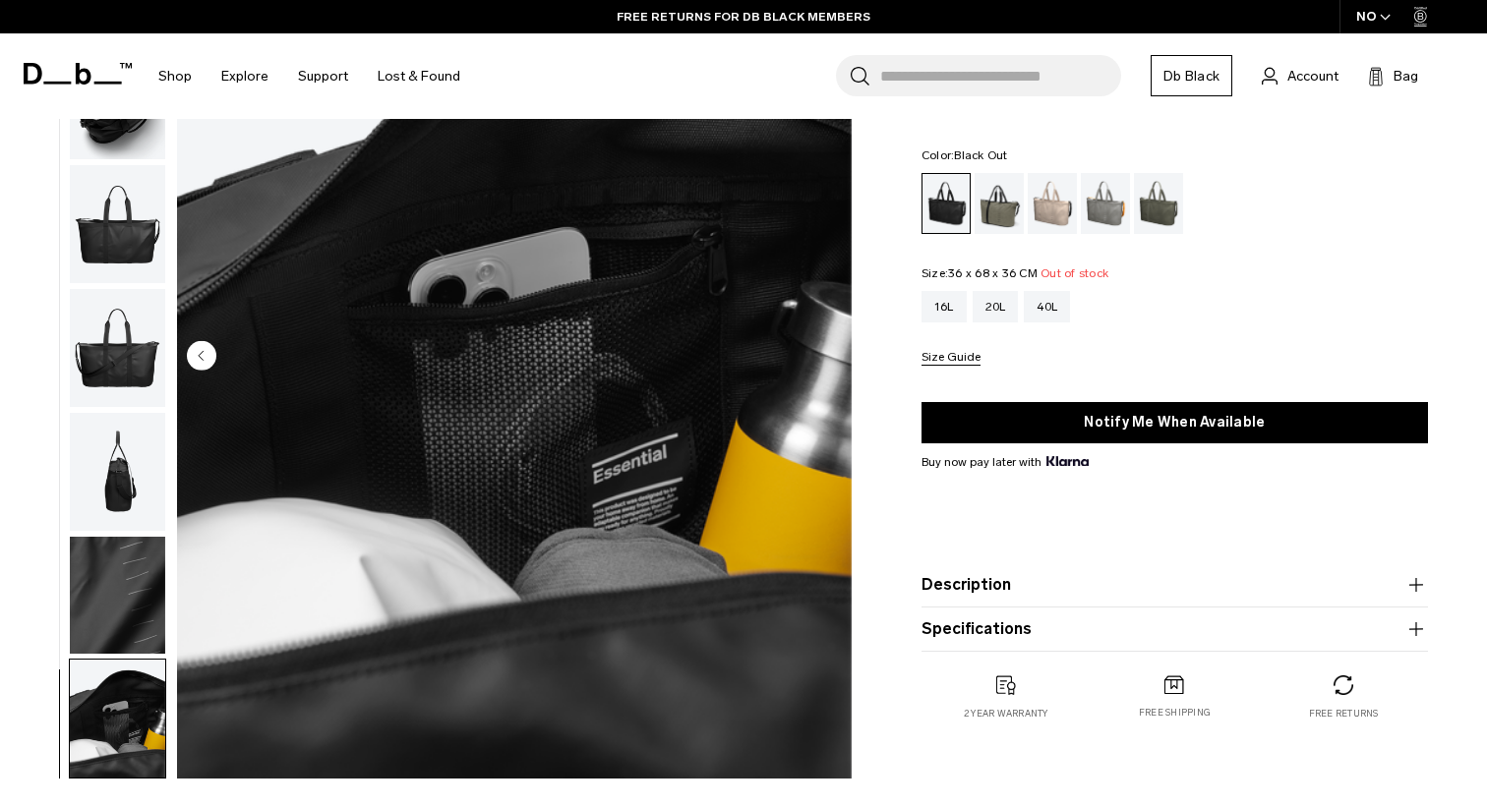
click at [831, 356] on img "8 / 8" at bounding box center [514, 357] width 674 height 843
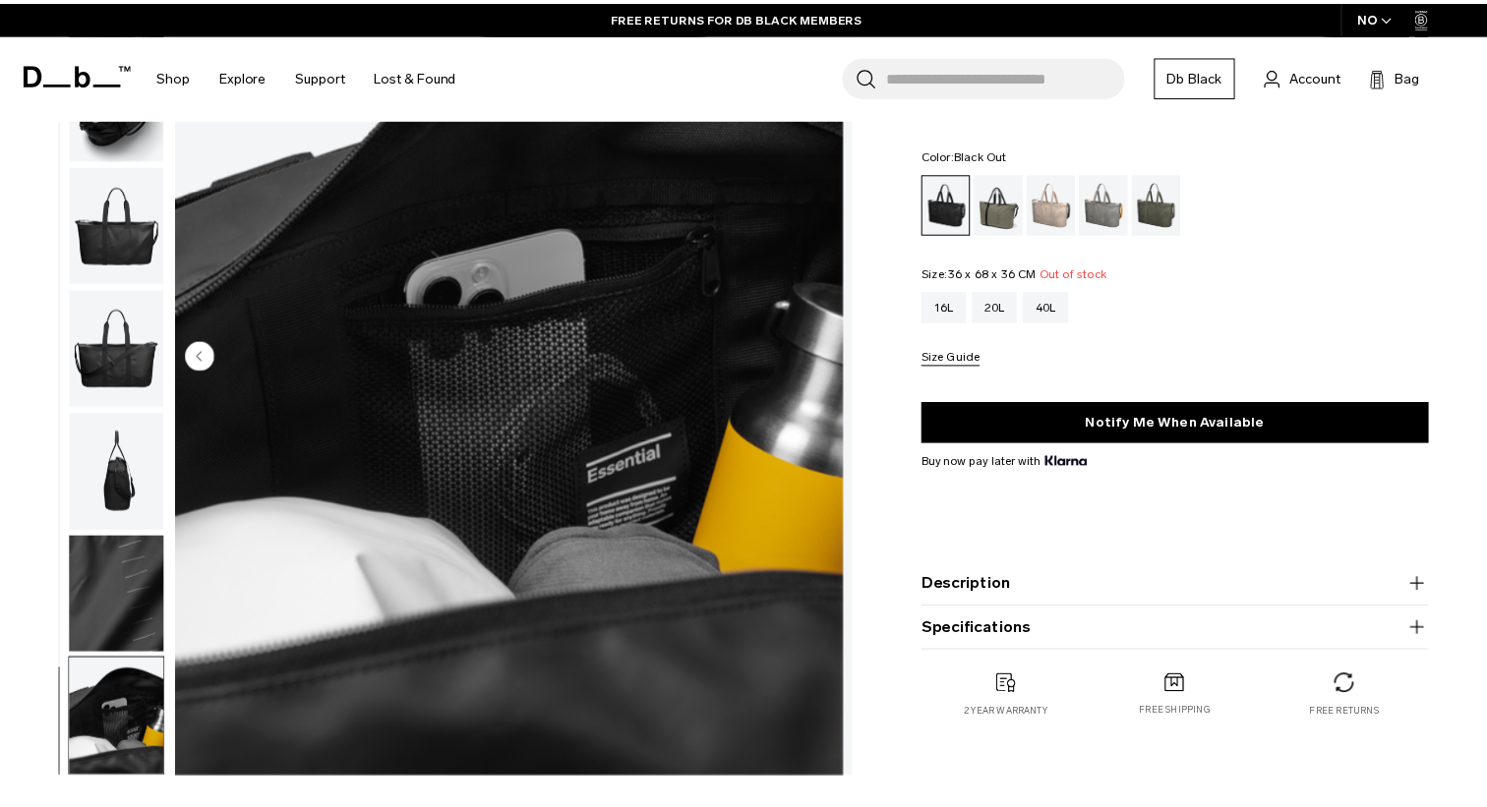
scroll to position [132, 0]
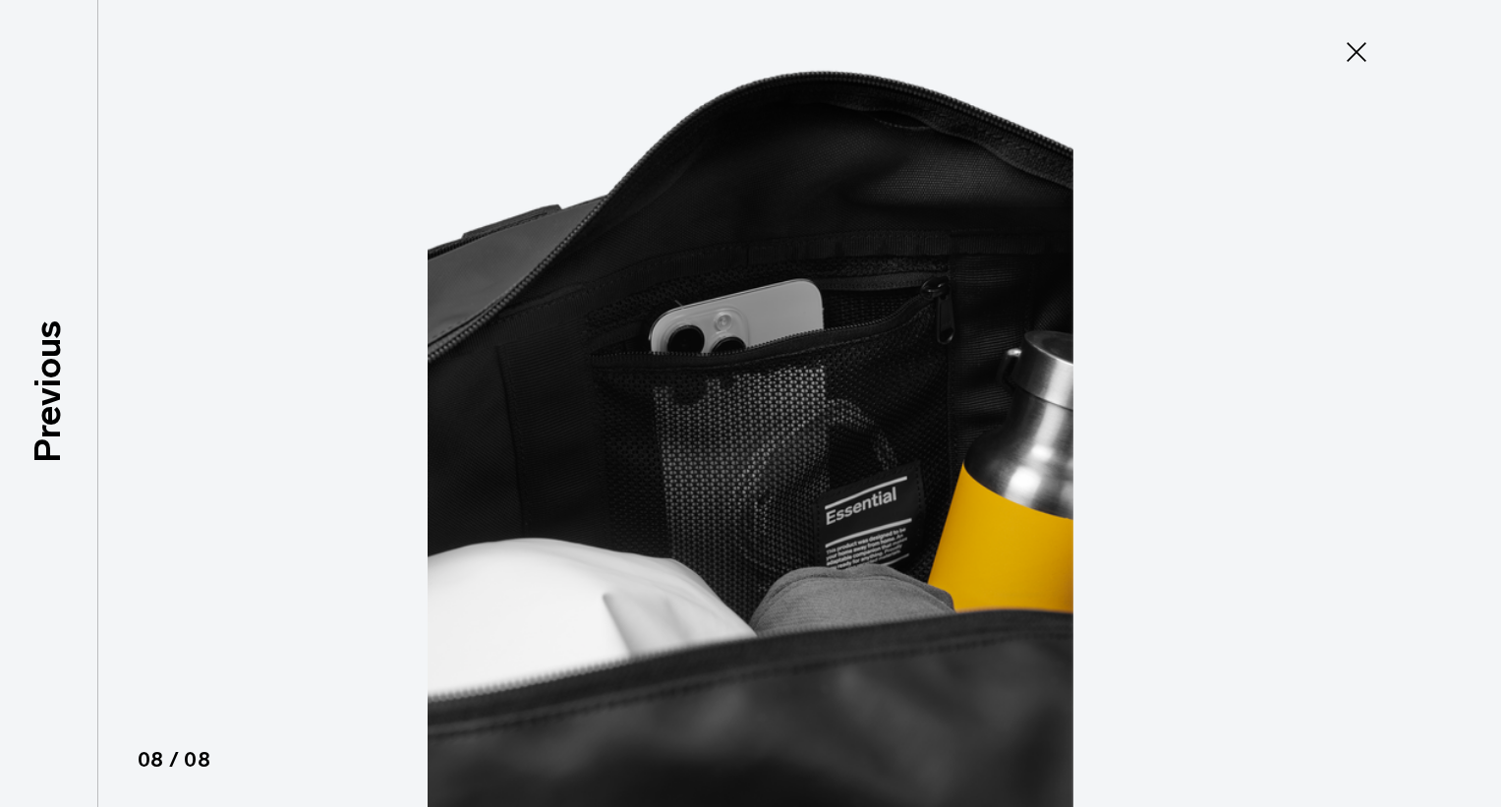
click at [1355, 50] on icon at bounding box center [1357, 52] width 20 height 20
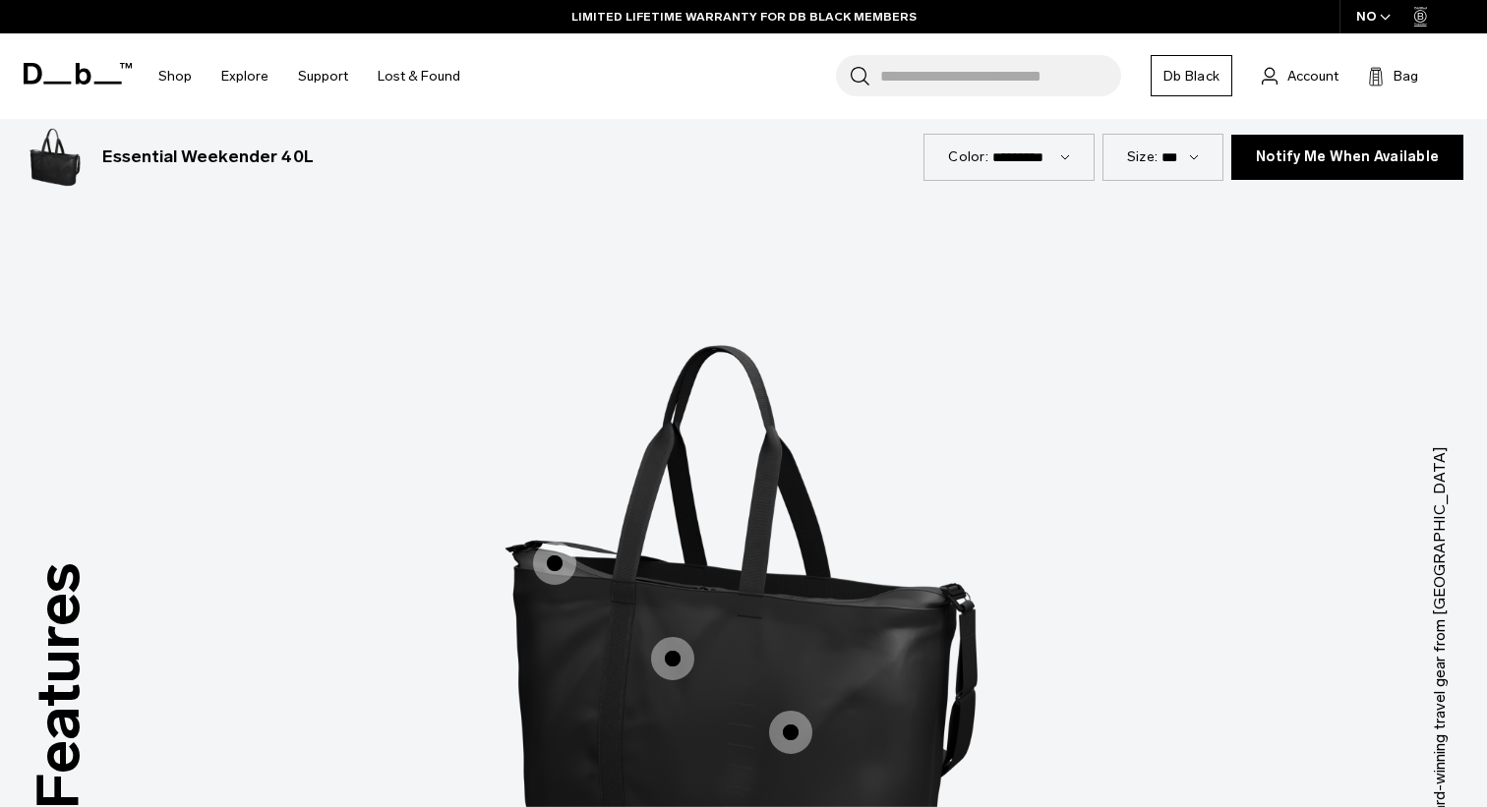
scroll to position [2458, 0]
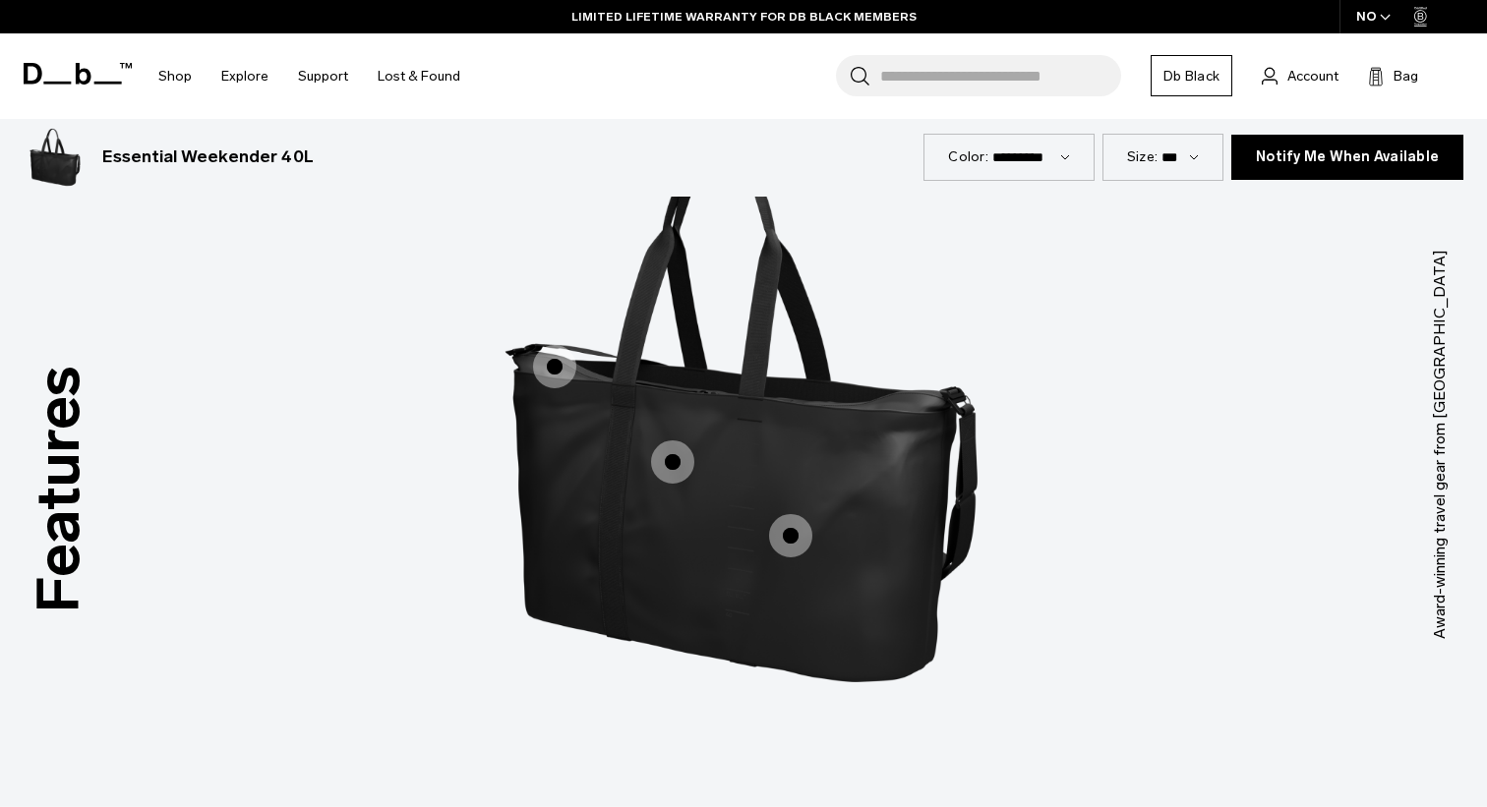
click at [560, 361] on span "1 / 3" at bounding box center [554, 366] width 43 height 43
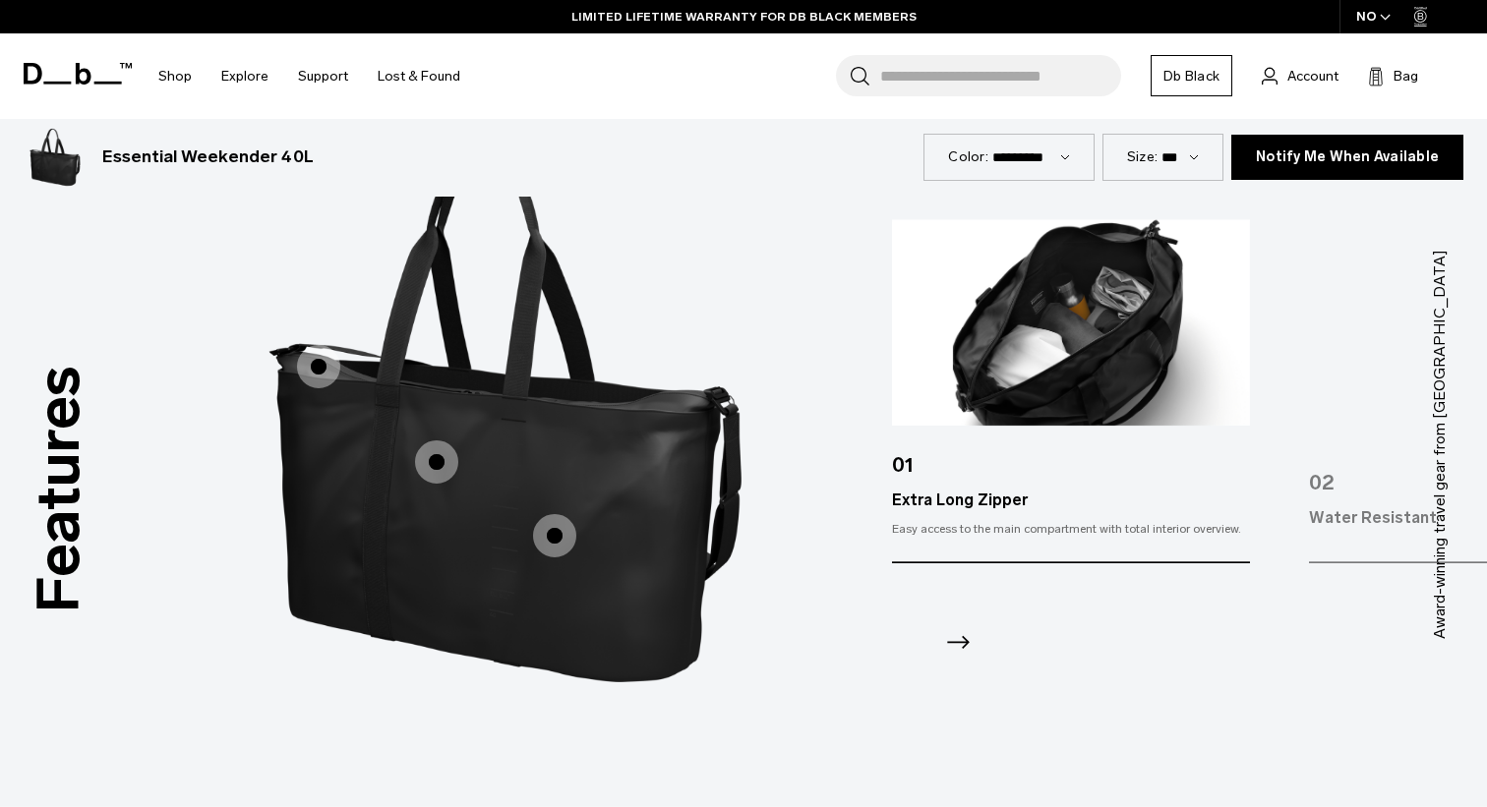
click at [434, 464] on span "1 / 3" at bounding box center [436, 461] width 43 height 43
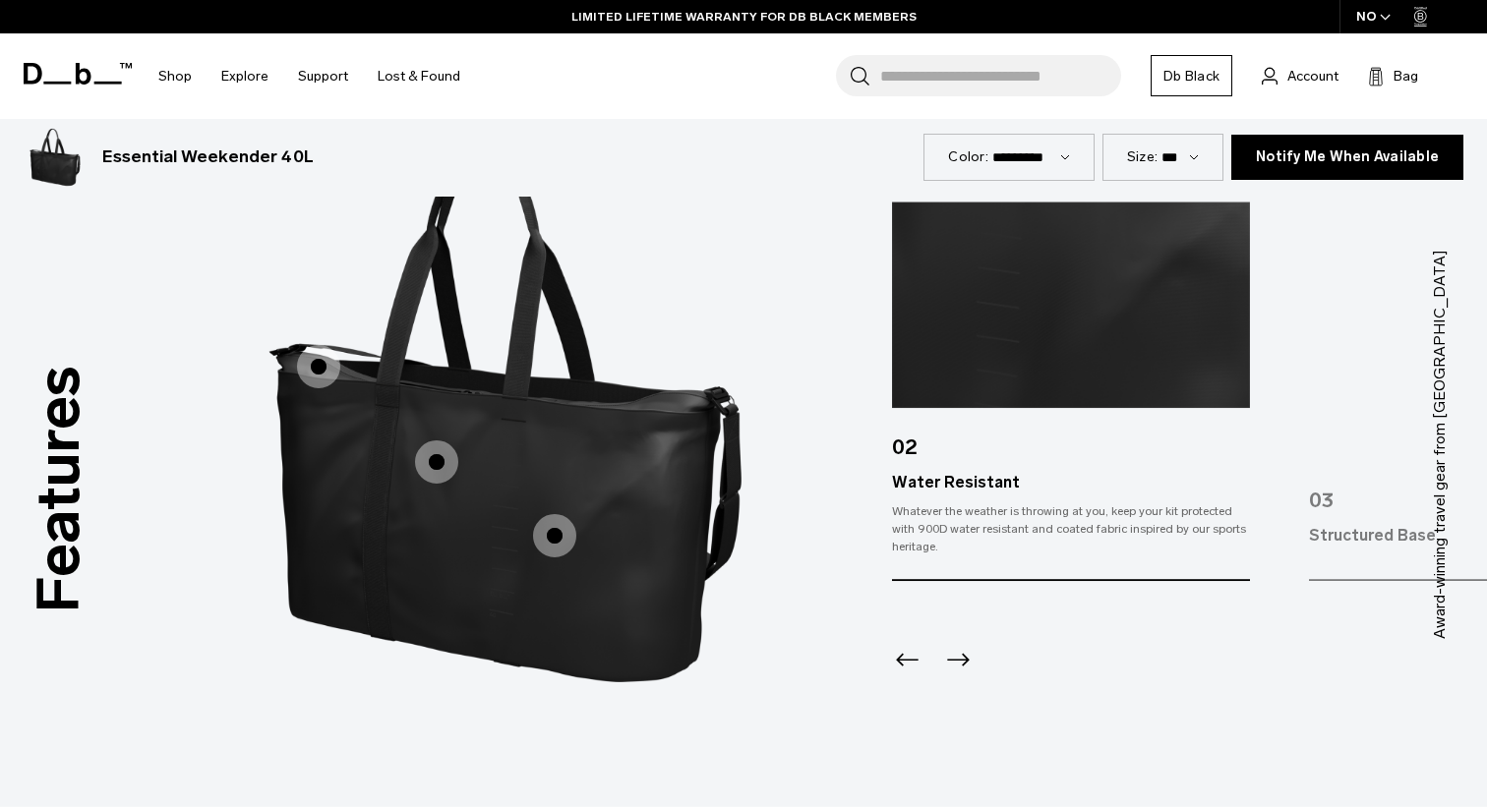
click at [549, 539] on span "1 / 3" at bounding box center [554, 535] width 43 height 43
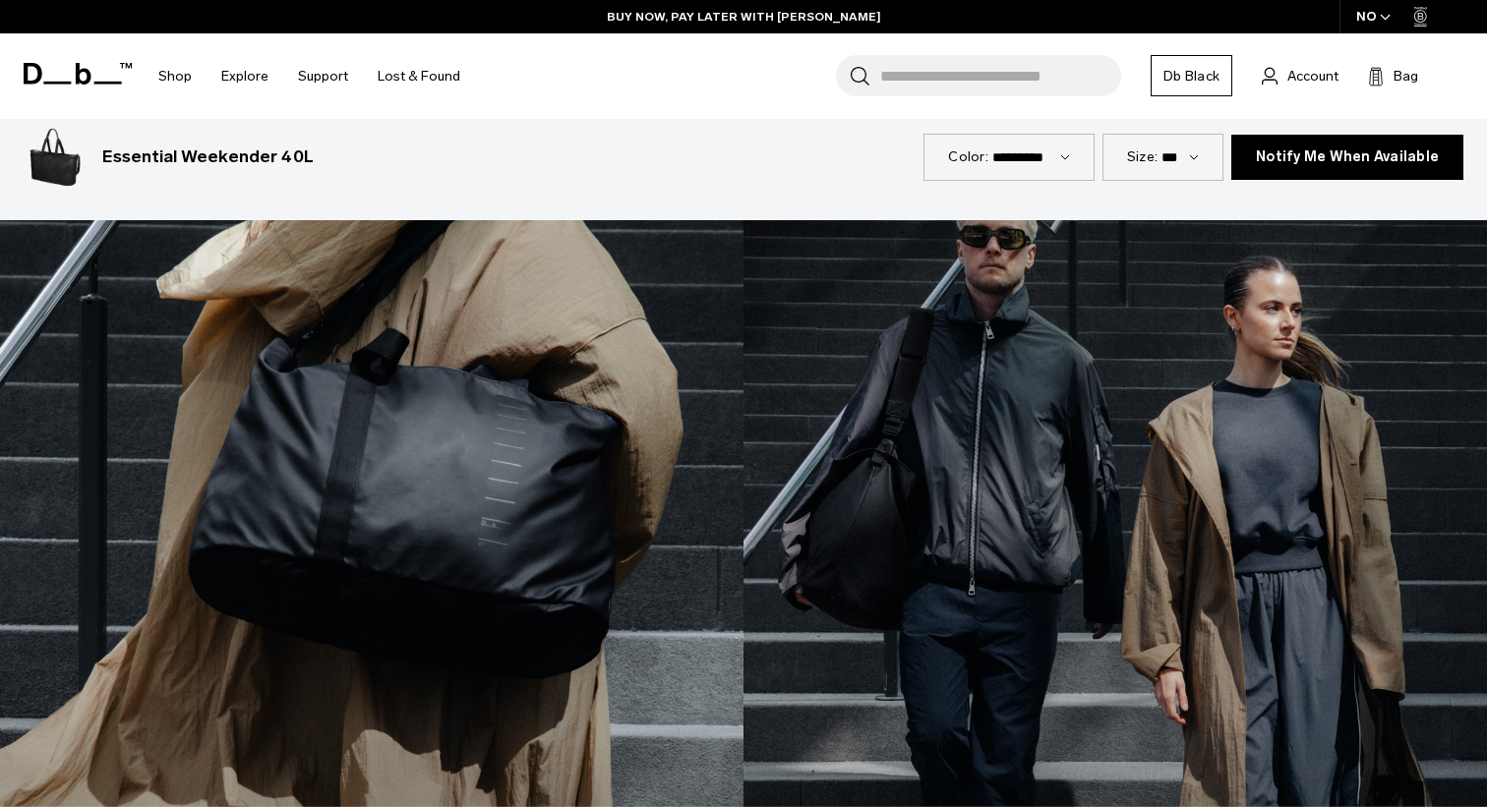
scroll to position [2949, 0]
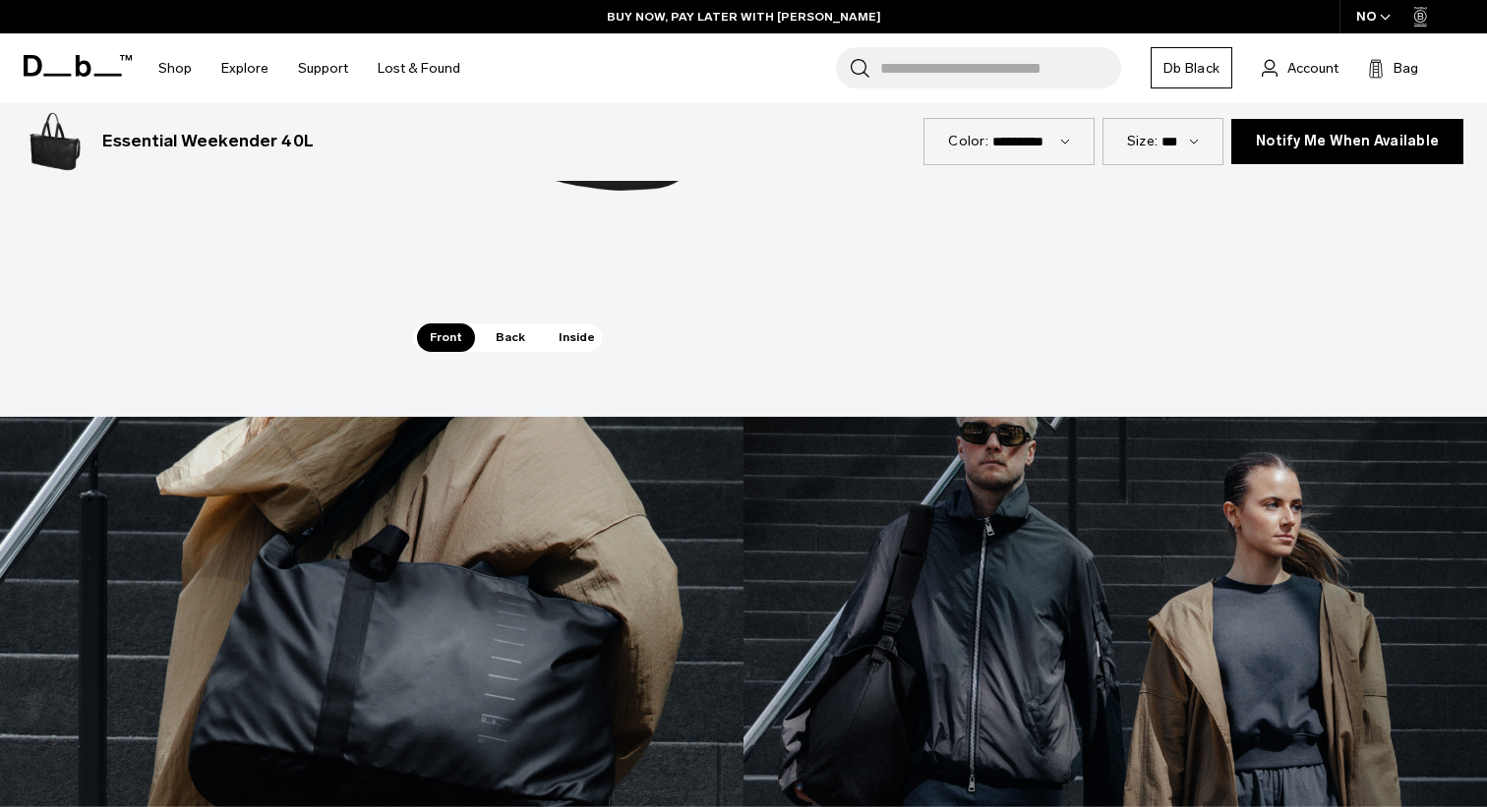
click at [510, 331] on span "Back" at bounding box center [510, 337] width 55 height 28
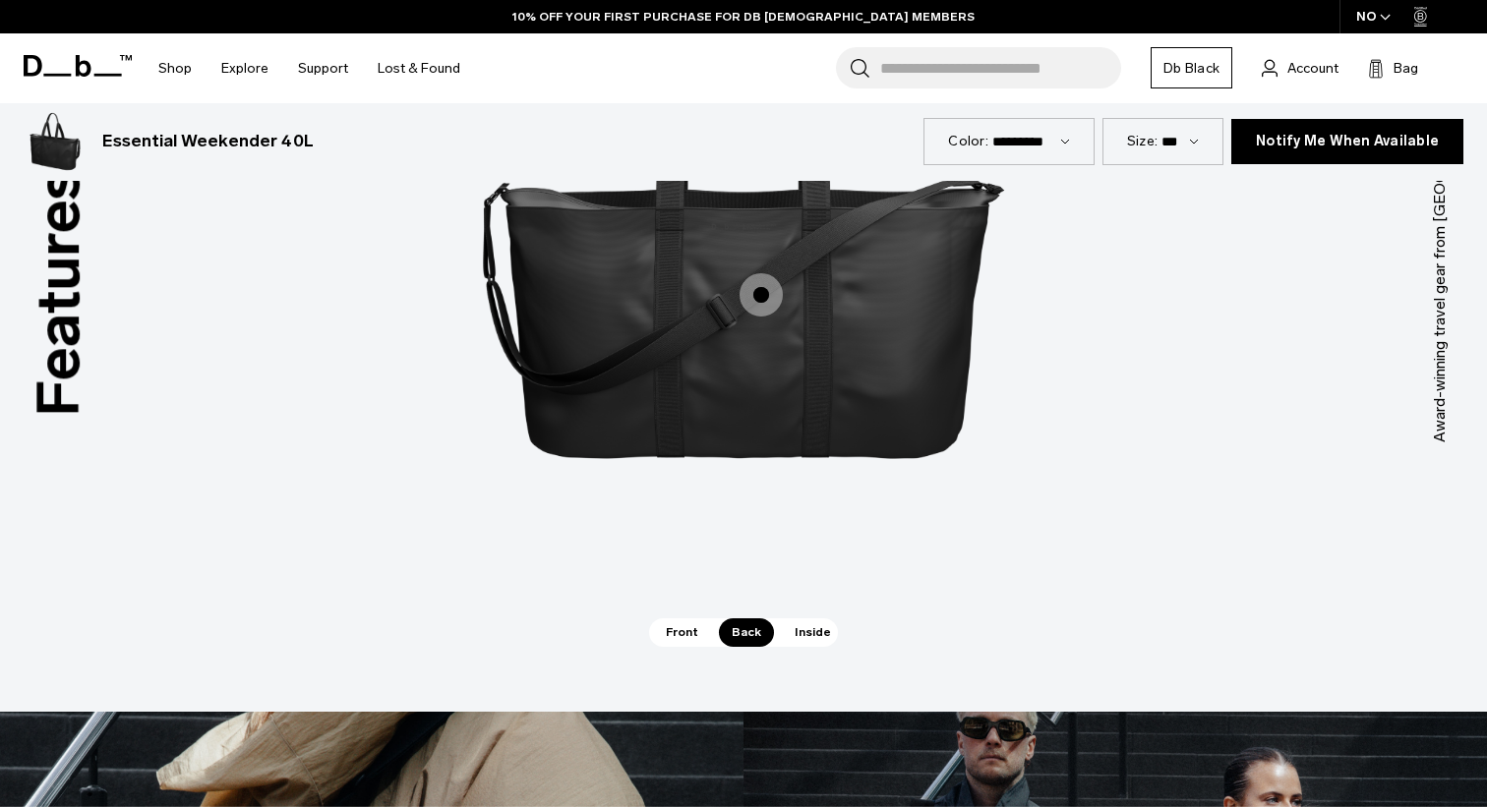
scroll to position [2753, 0]
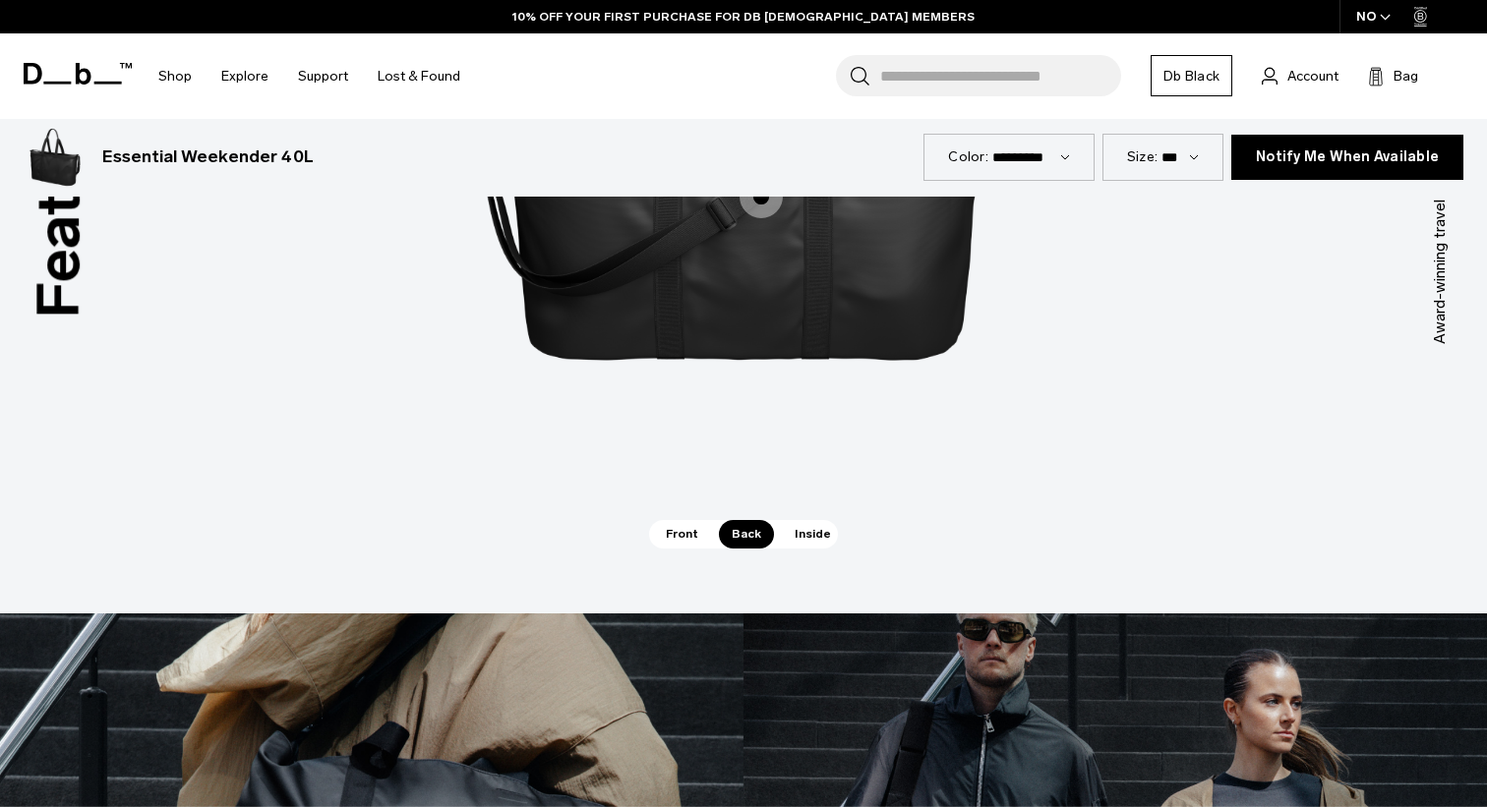
click at [799, 525] on span "Inside" at bounding box center [813, 534] width 62 height 28
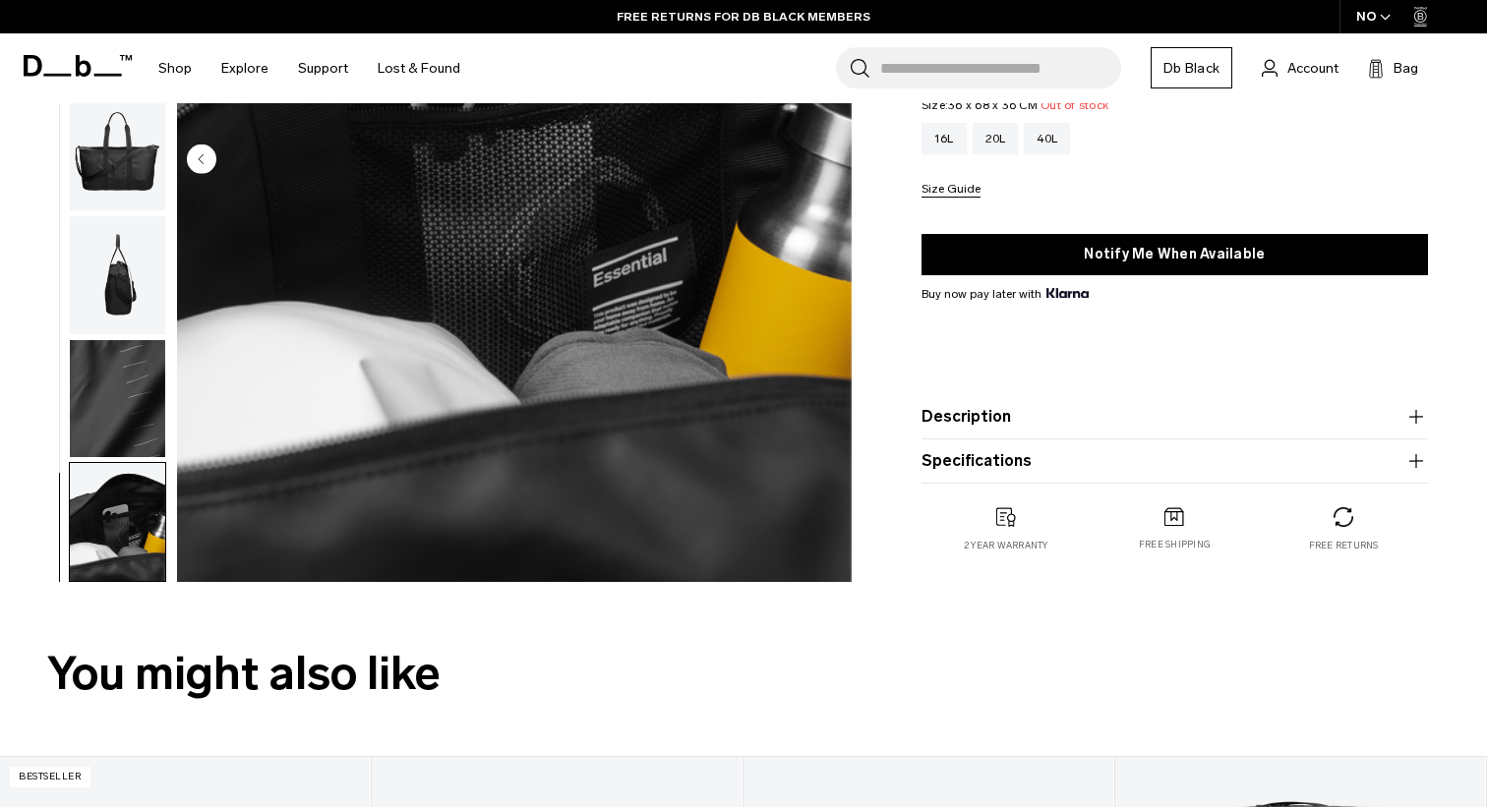
scroll to position [0, 0]
